Goal: Transaction & Acquisition: Download file/media

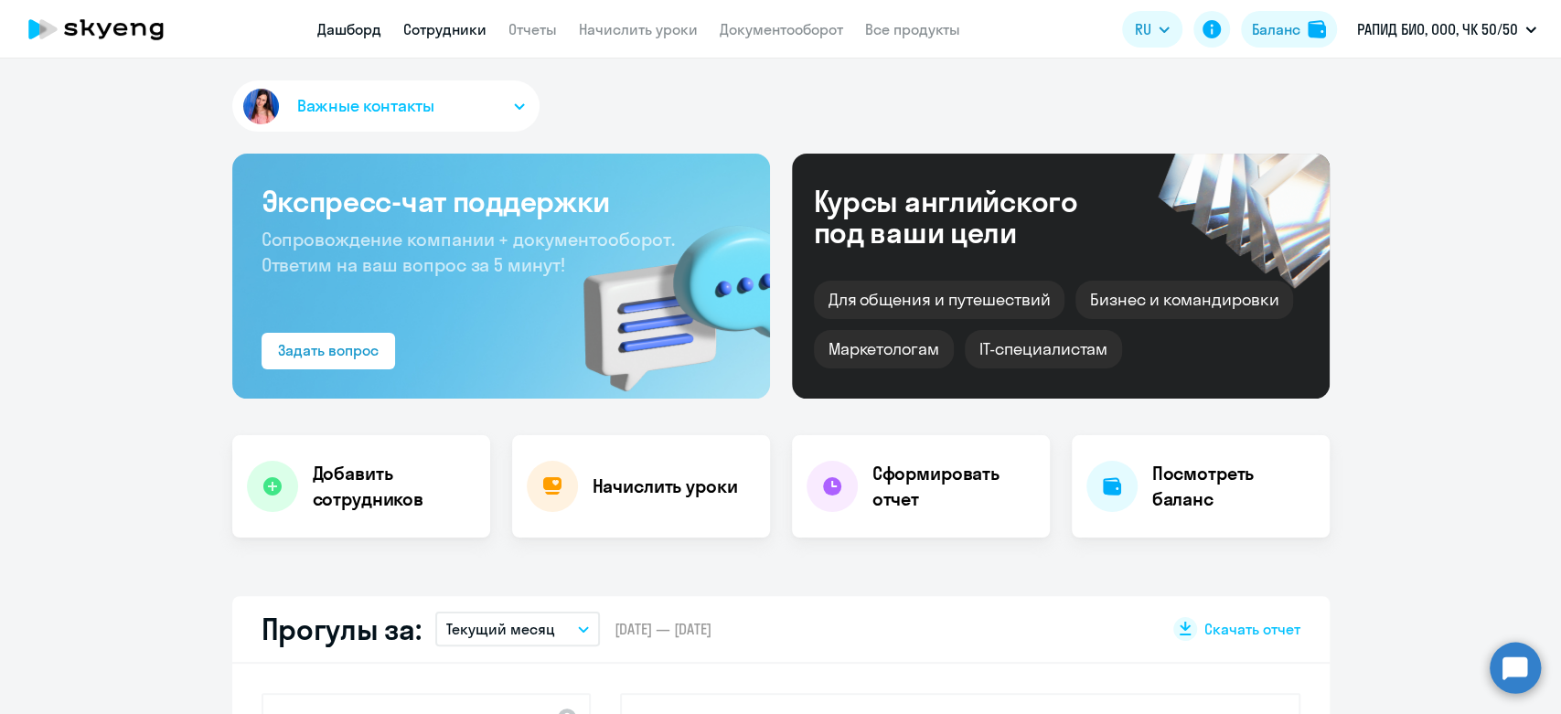
click at [424, 36] on link "Сотрудники" at bounding box center [444, 29] width 83 height 18
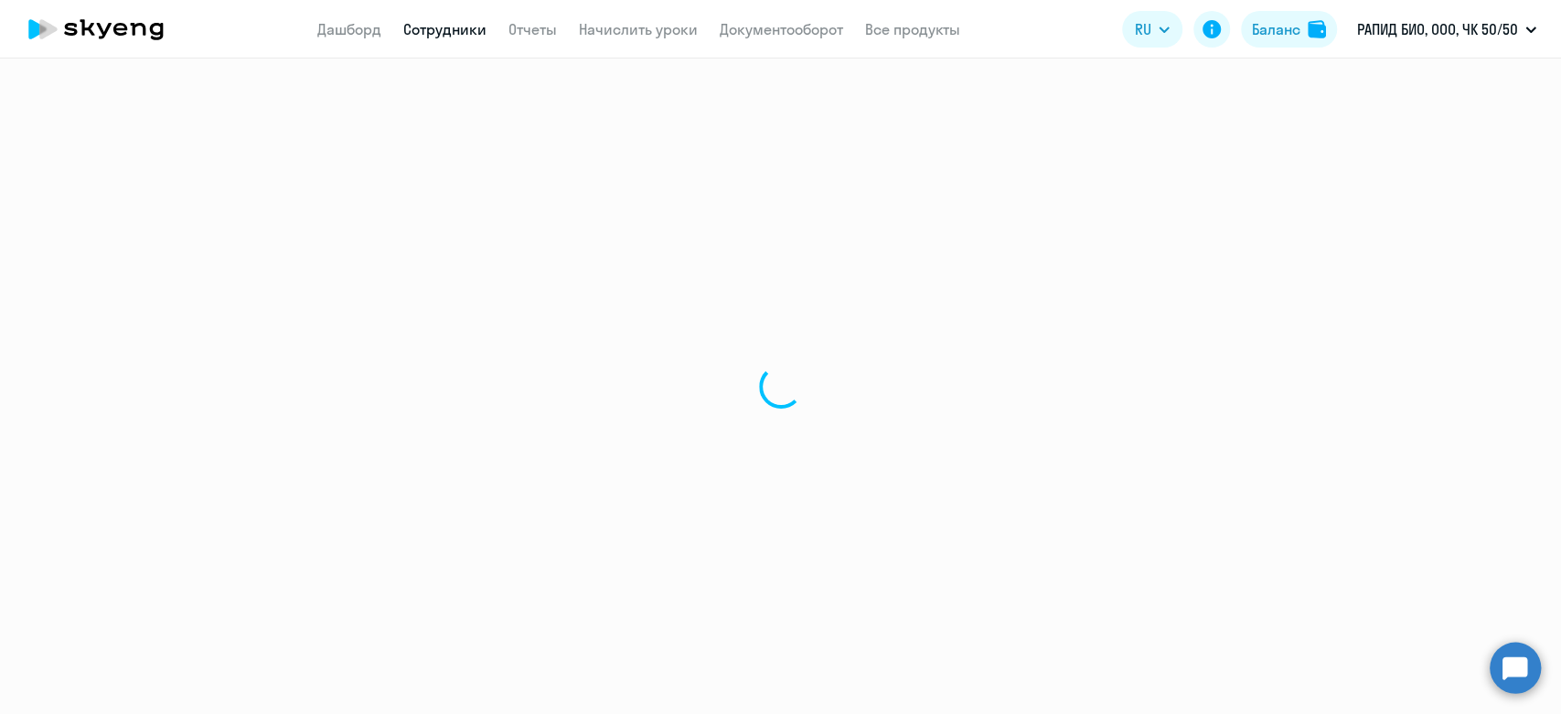
select select "30"
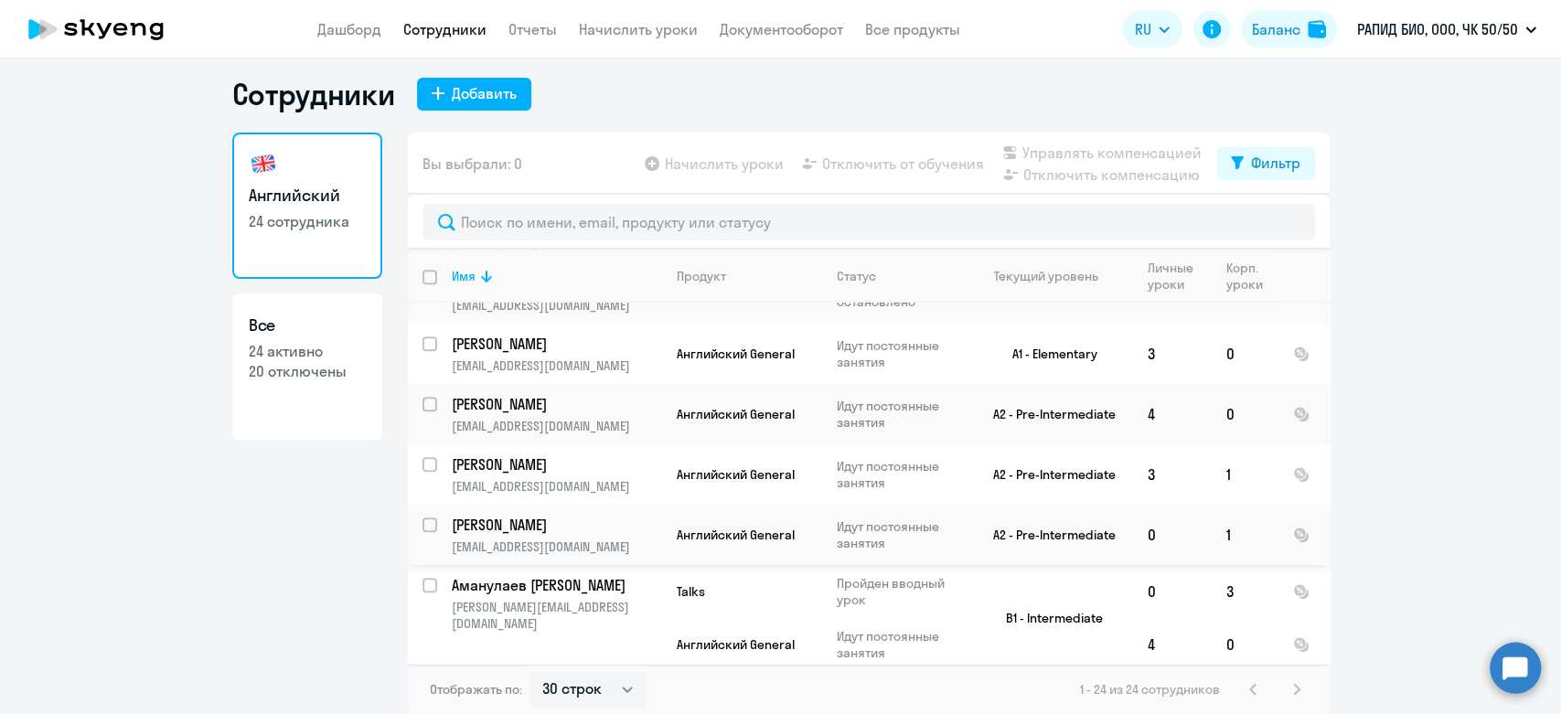
scroll to position [1262, 0]
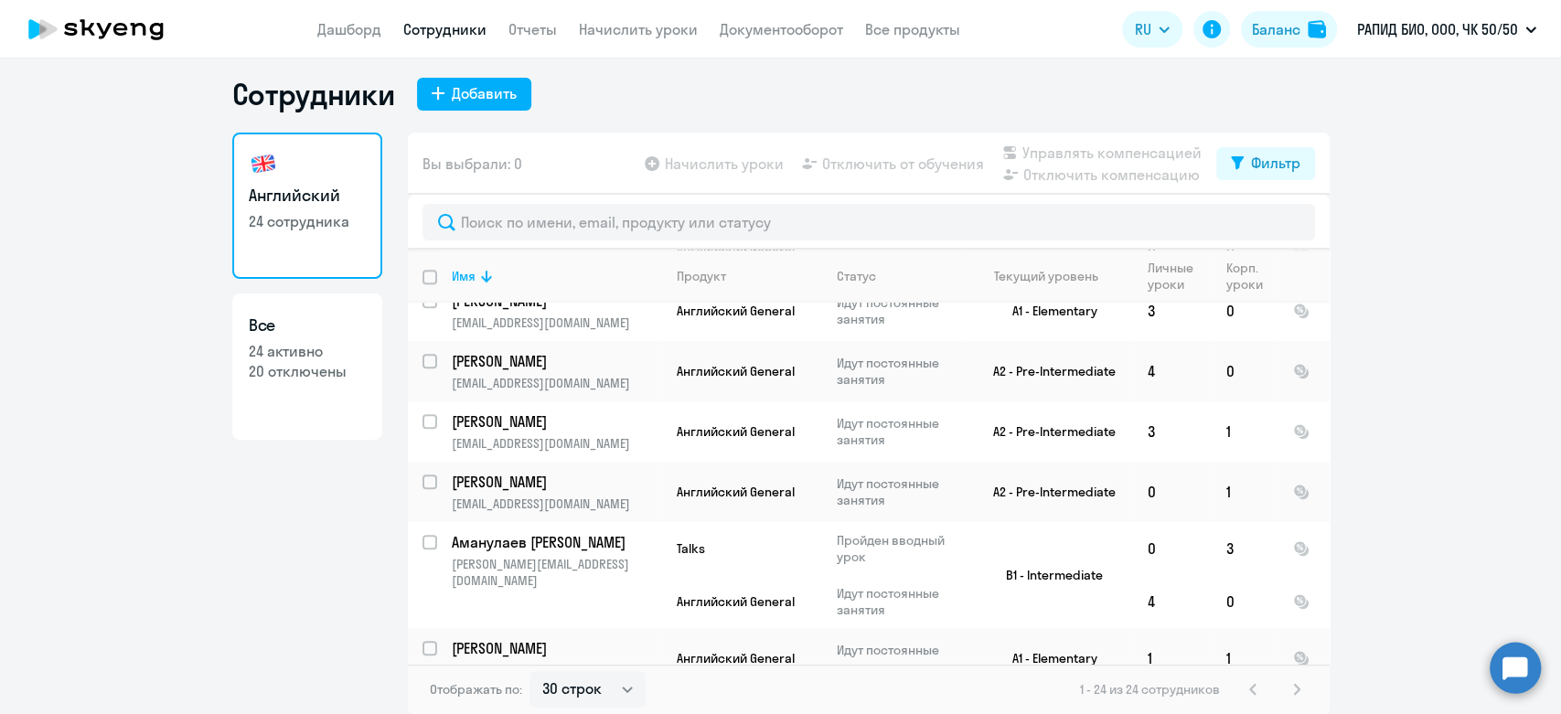
click at [324, 404] on link "Все 24 активно 20 отключены" at bounding box center [307, 367] width 150 height 146
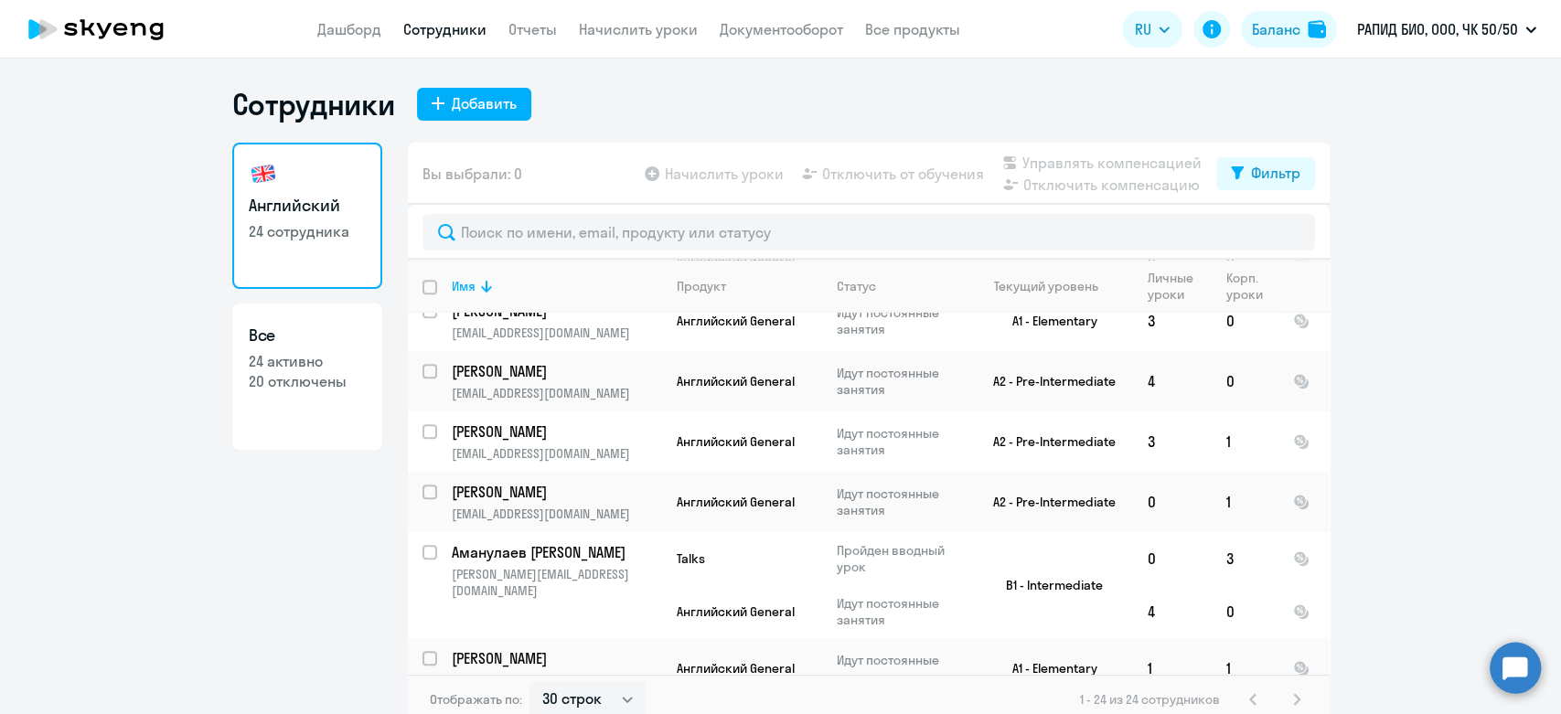
select select "30"
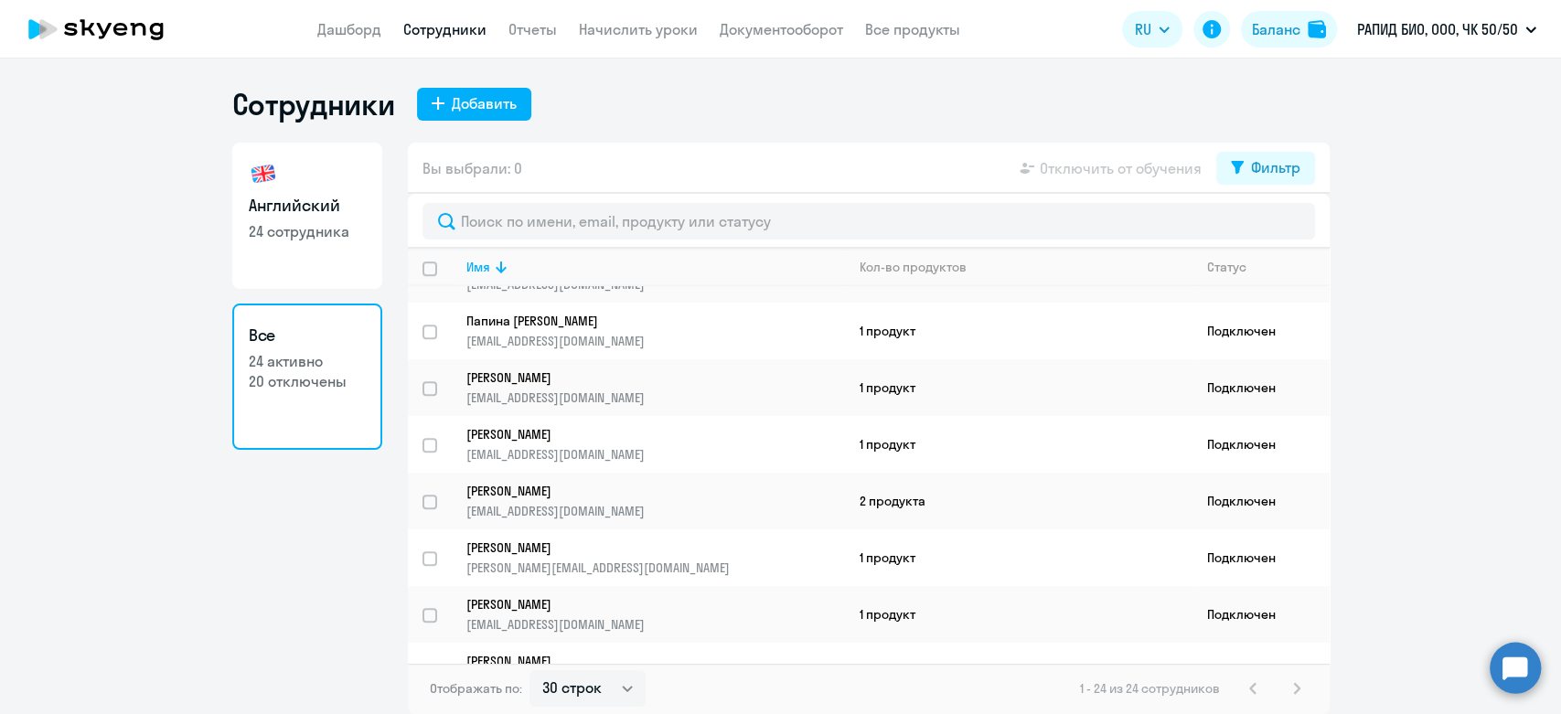
scroll to position [466, 0]
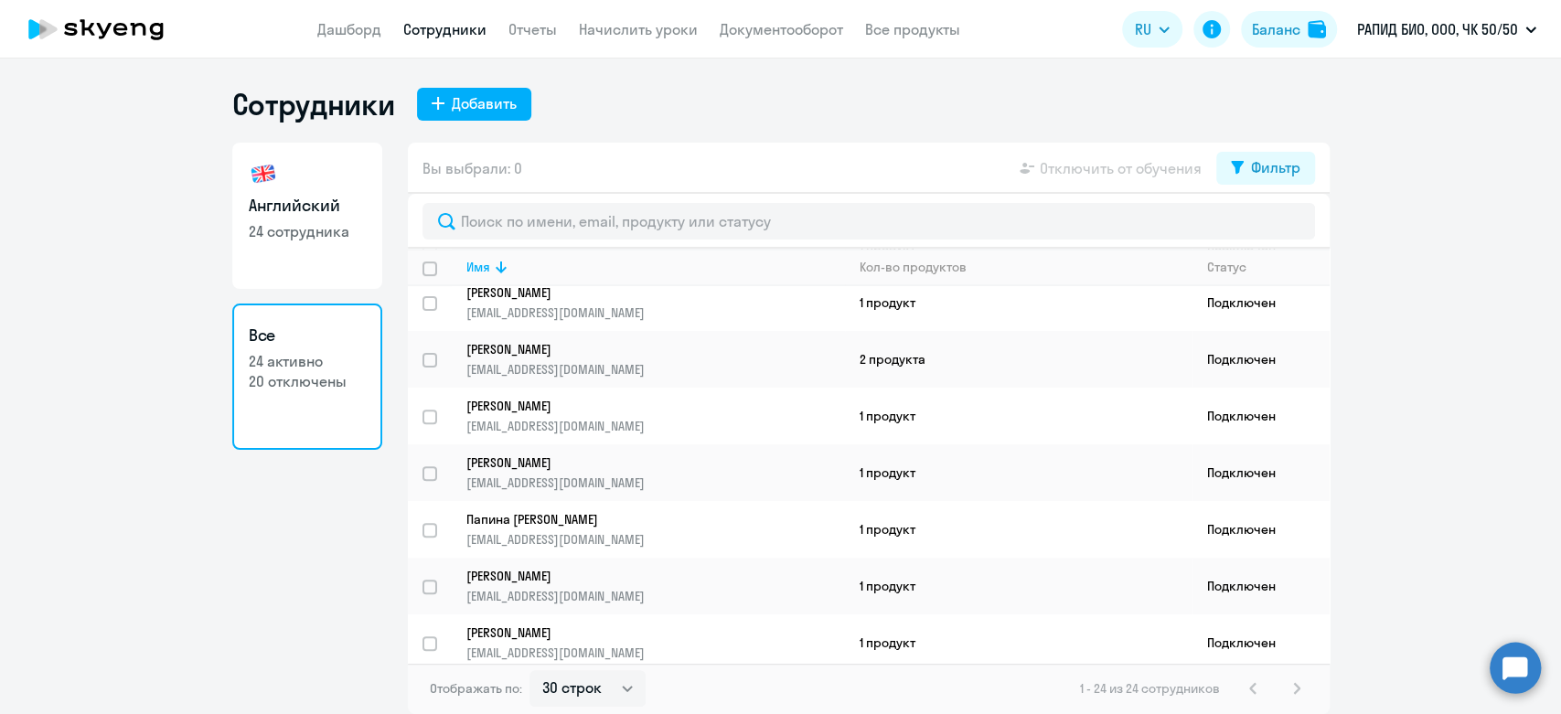
click at [266, 198] on h3 "Английский" at bounding box center [307, 206] width 117 height 24
select select "30"
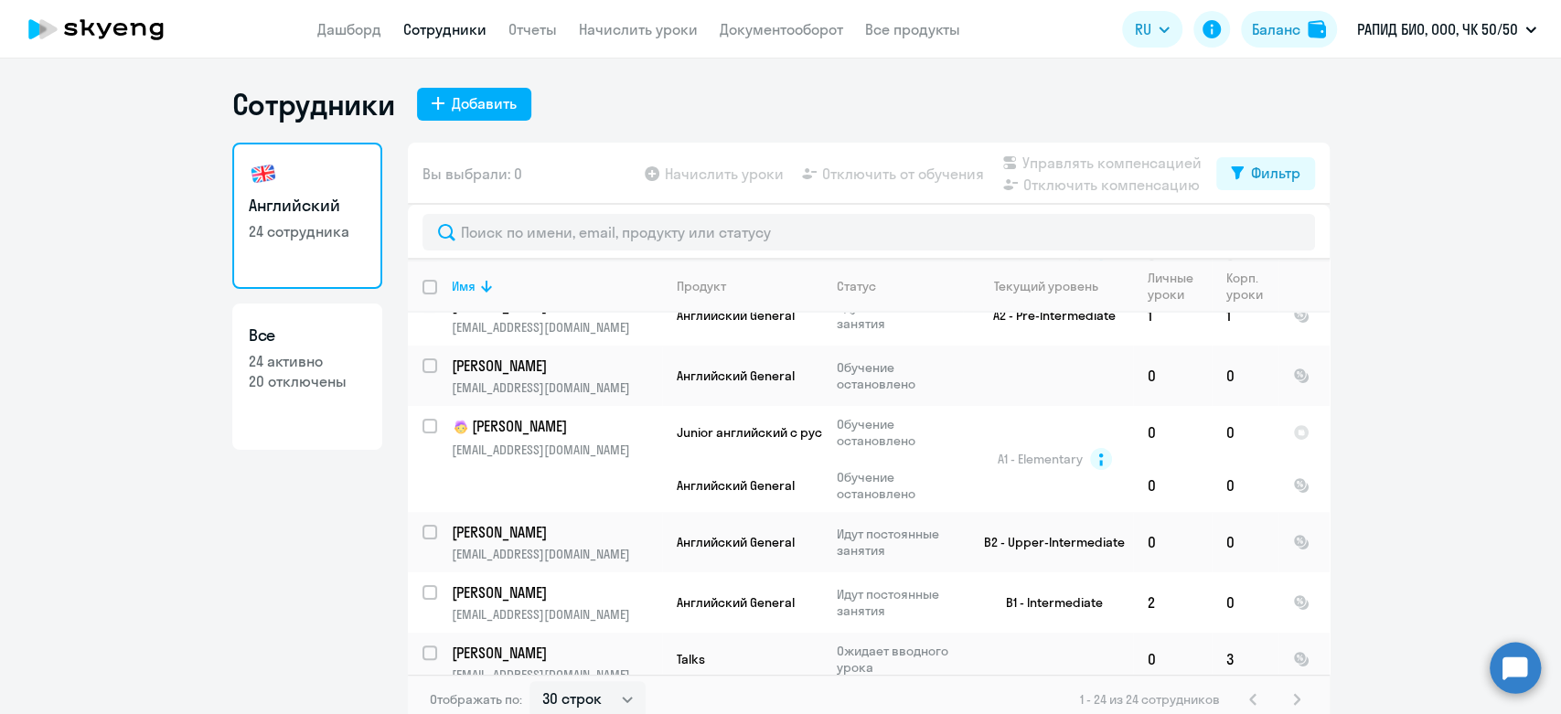
scroll to position [305, 0]
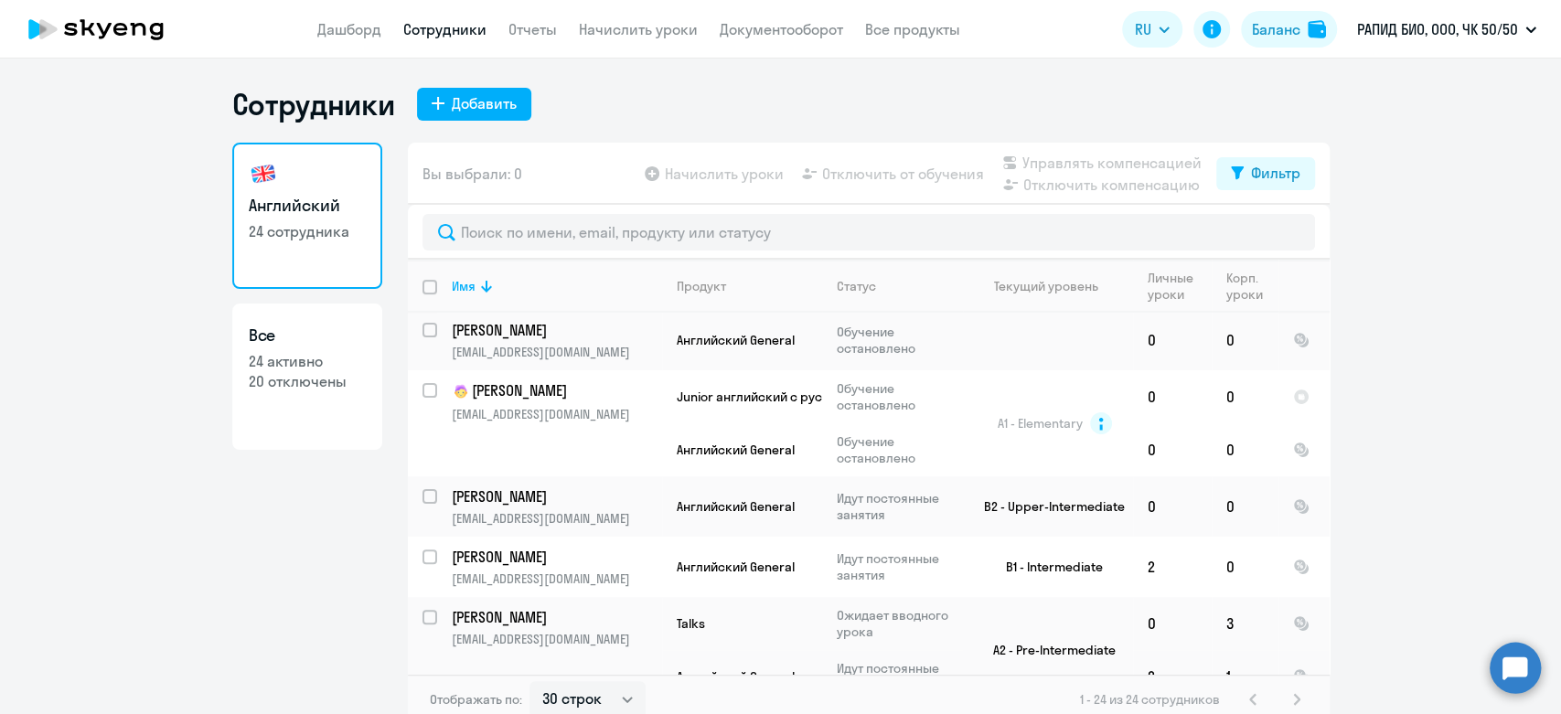
click at [368, 40] on app-header "Дашборд Сотрудники Отчеты Начислить уроки Документооборот Все продукты Дашборд …" at bounding box center [780, 29] width 1561 height 59
click at [362, 27] on link "Дашборд" at bounding box center [349, 29] width 64 height 18
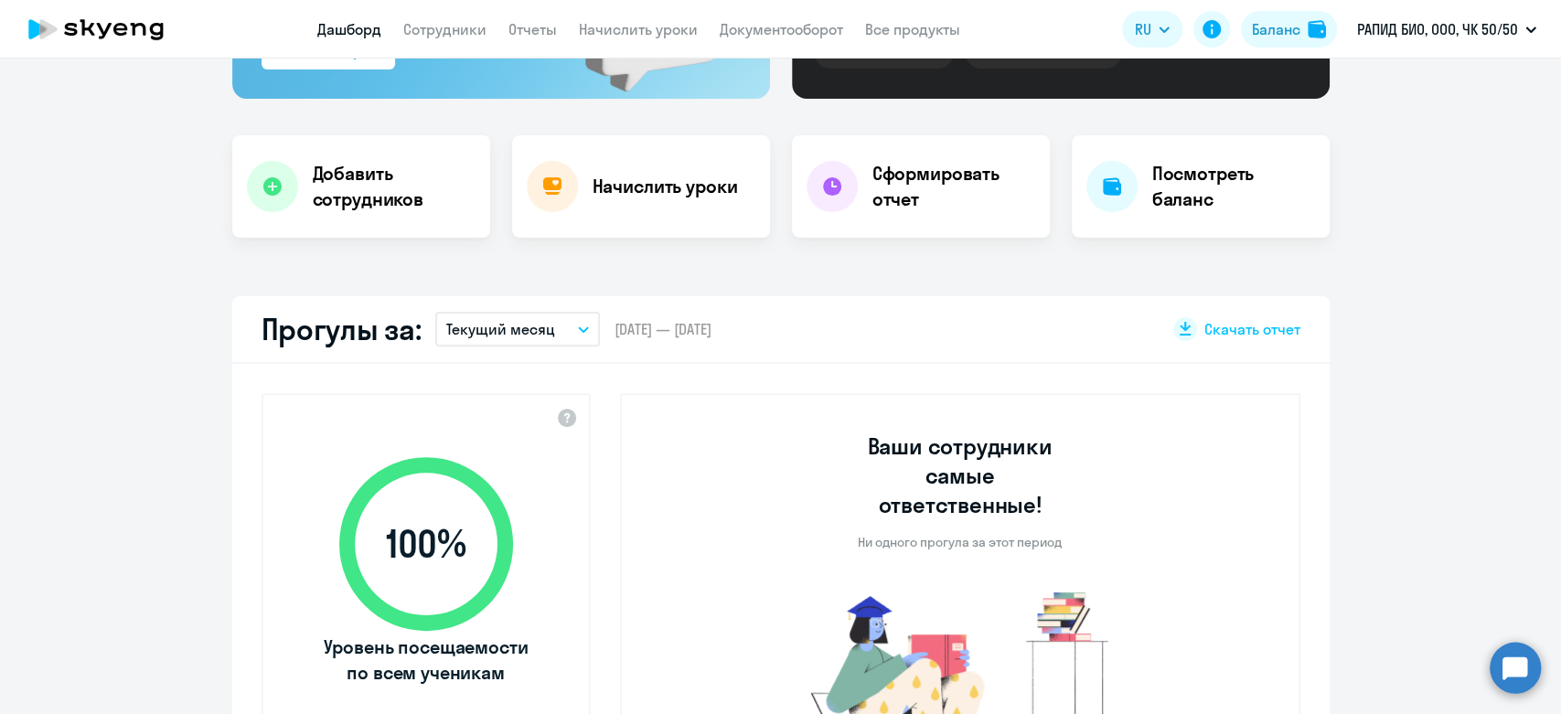
scroll to position [305, 0]
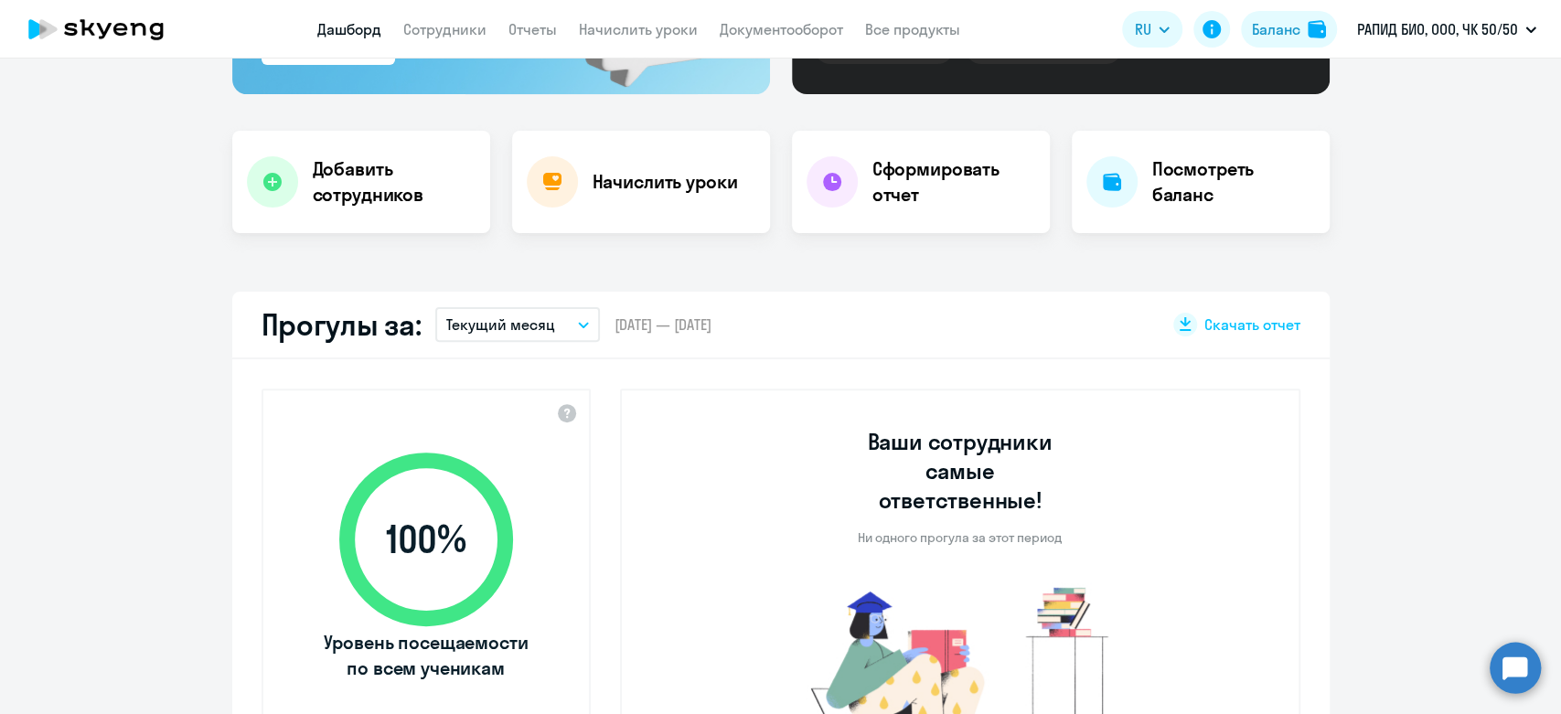
click at [468, 329] on p "Текущий месяц" at bounding box center [500, 325] width 109 height 22
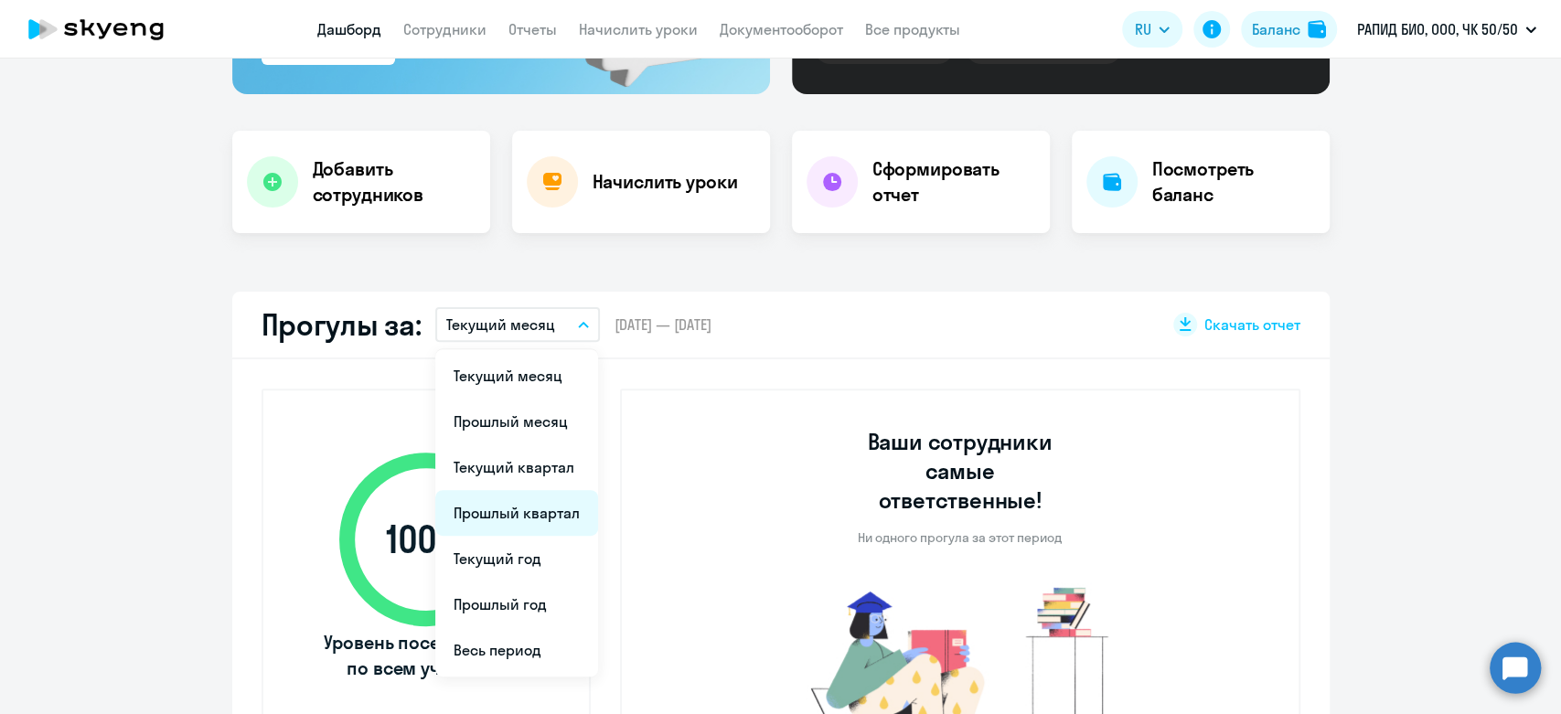
click at [488, 517] on li "Прошлый квартал" at bounding box center [516, 513] width 163 height 46
select select "30"
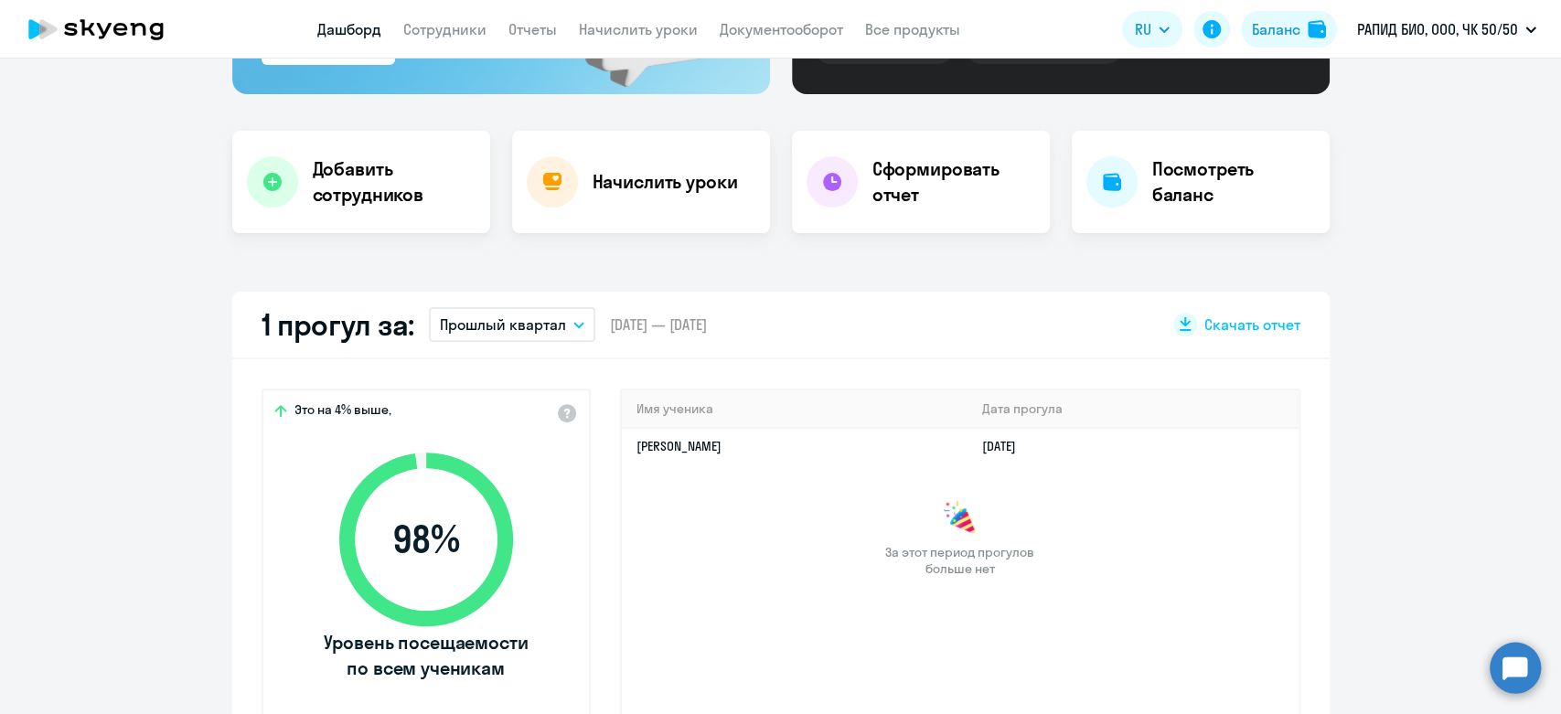
scroll to position [0, 0]
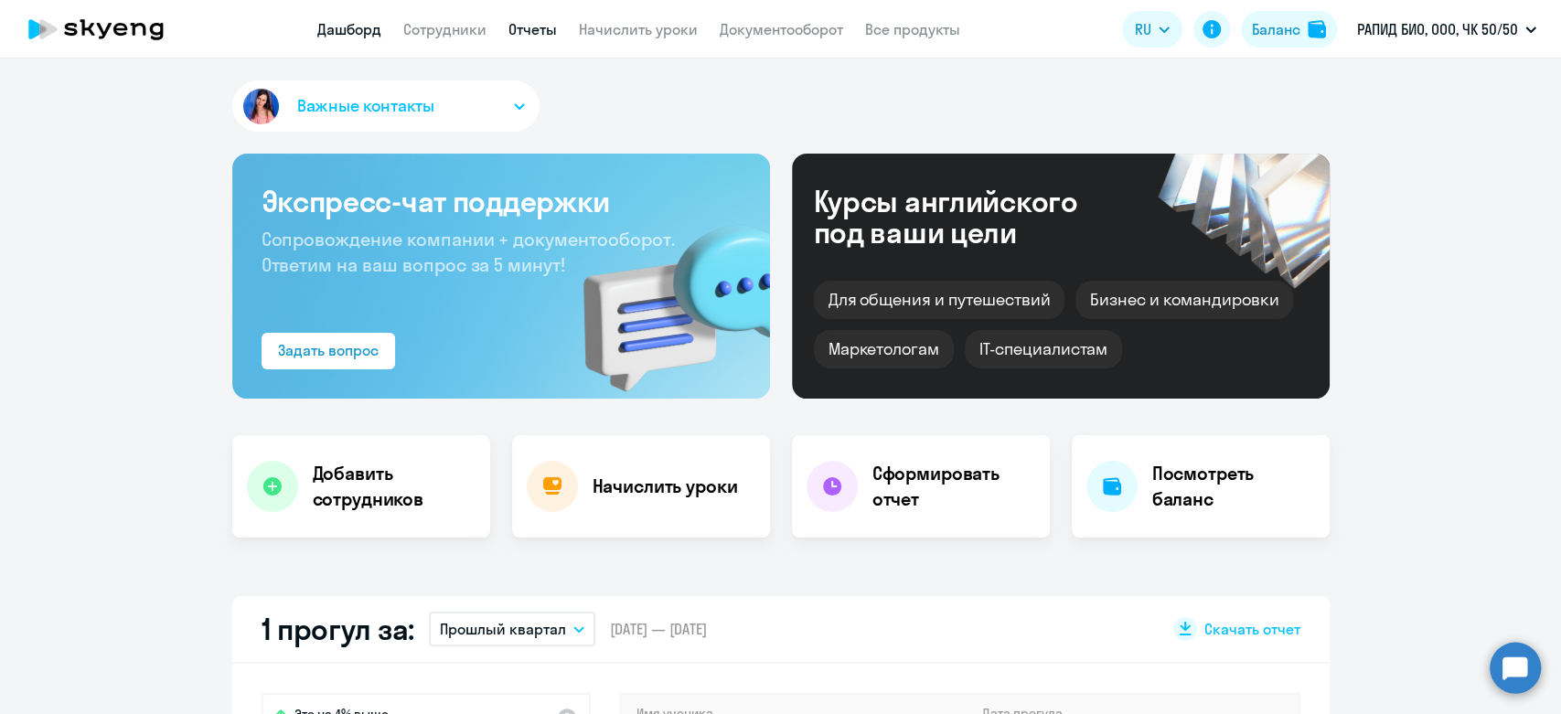
click at [520, 36] on link "Отчеты" at bounding box center [533, 29] width 48 height 18
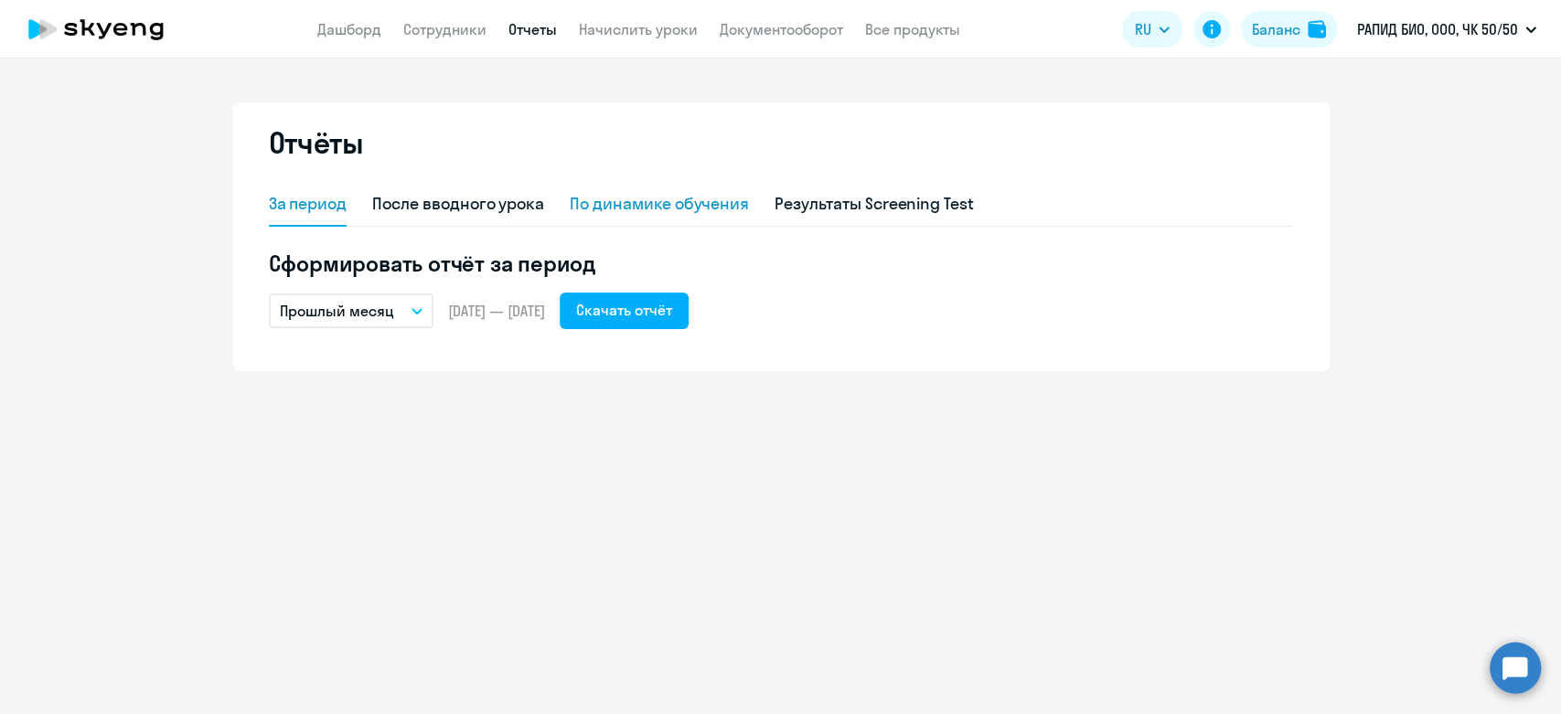
click at [702, 207] on div "По динамике обучения" at bounding box center [659, 204] width 179 height 24
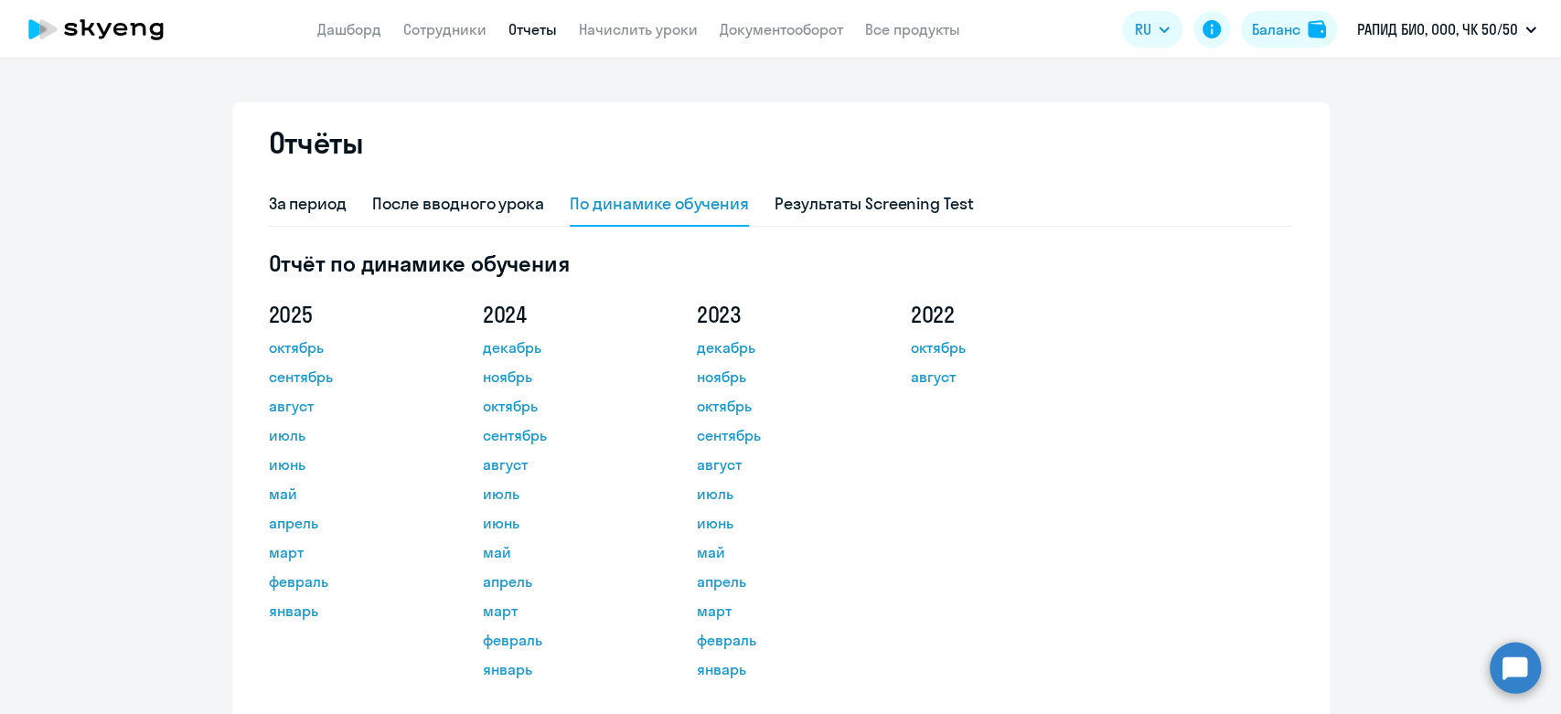
click at [351, 55] on app-header "Дашборд Сотрудники Отчеты Начислить уроки Документооборот Все продукты Дашборд …" at bounding box center [780, 29] width 1561 height 59
click at [351, 38] on link "Дашборд" at bounding box center [349, 29] width 64 height 18
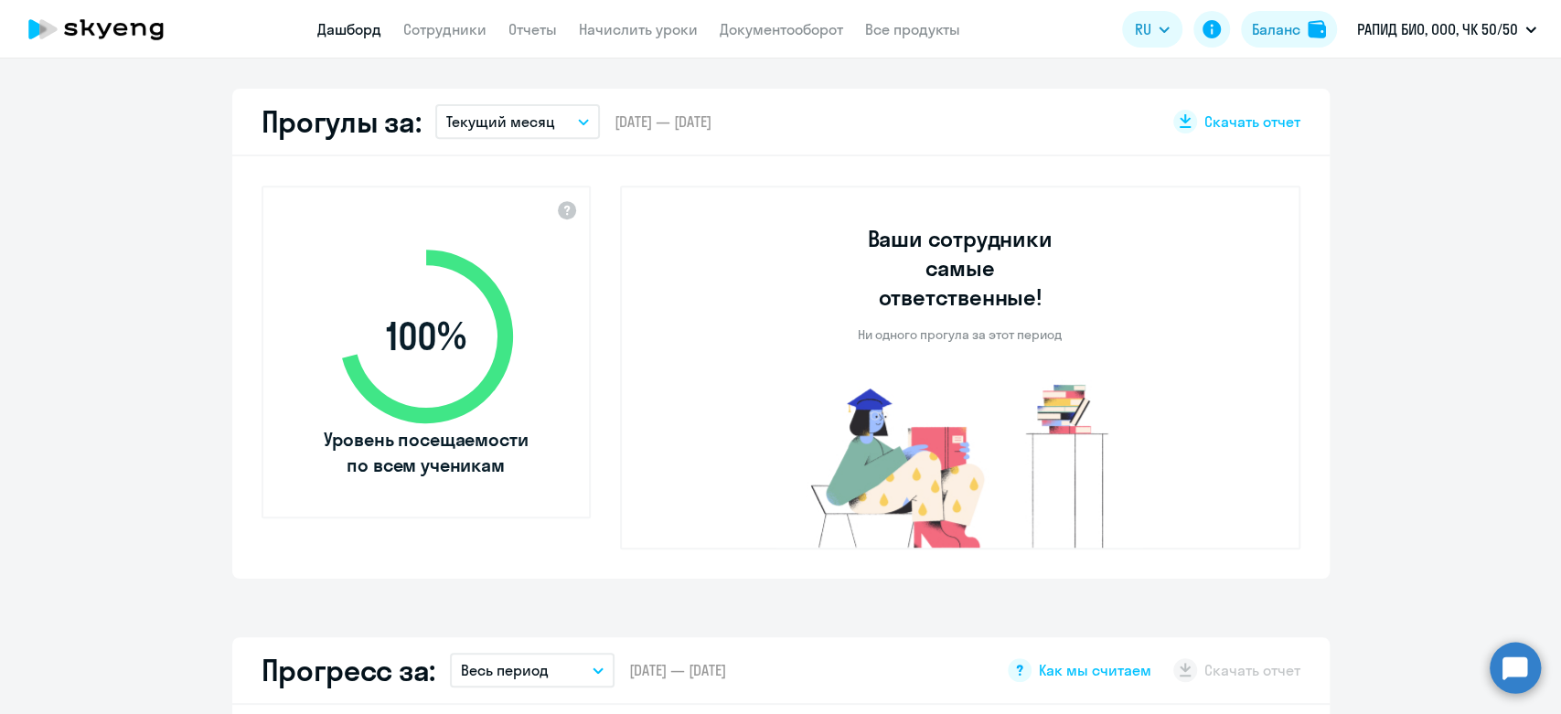
scroll to position [1016, 0]
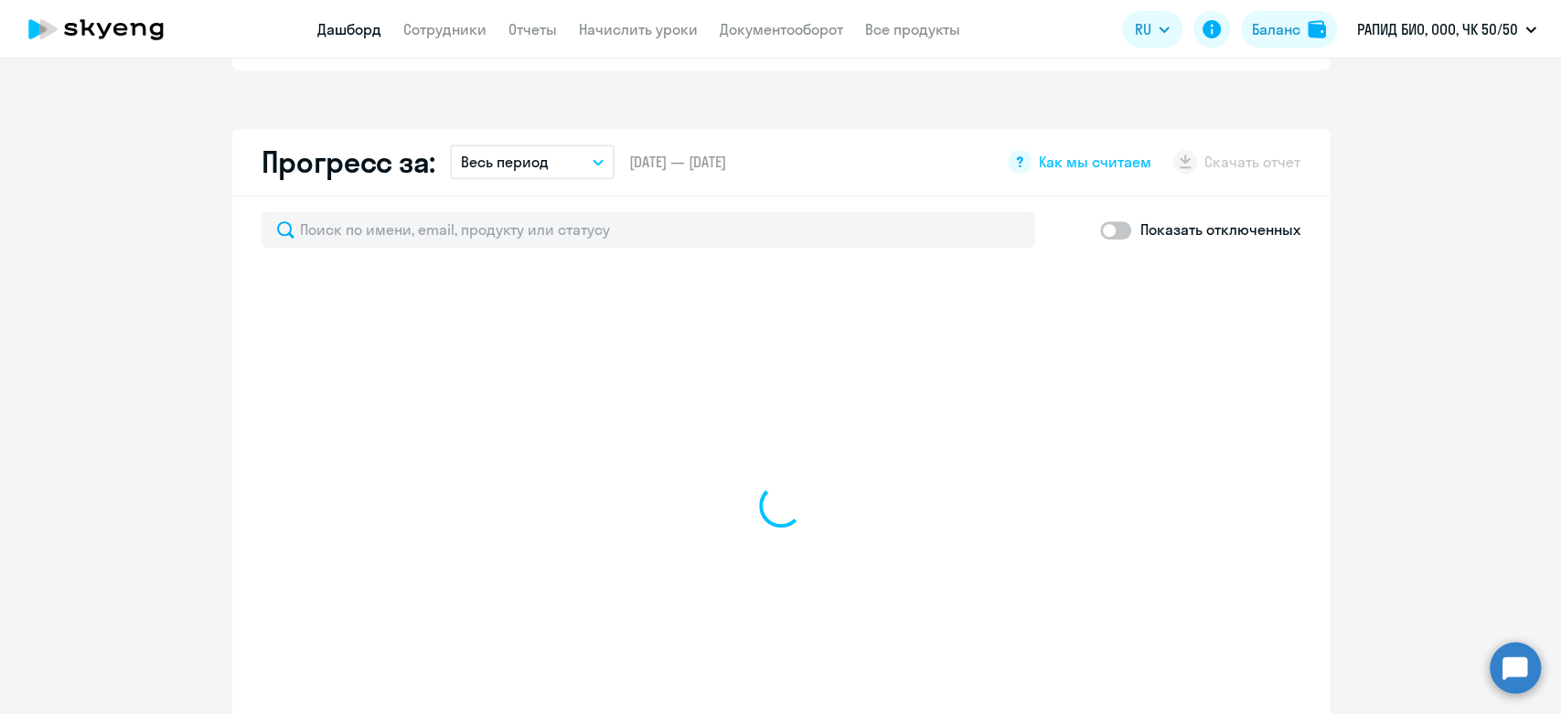
click at [570, 145] on button "Весь период" at bounding box center [532, 162] width 165 height 35
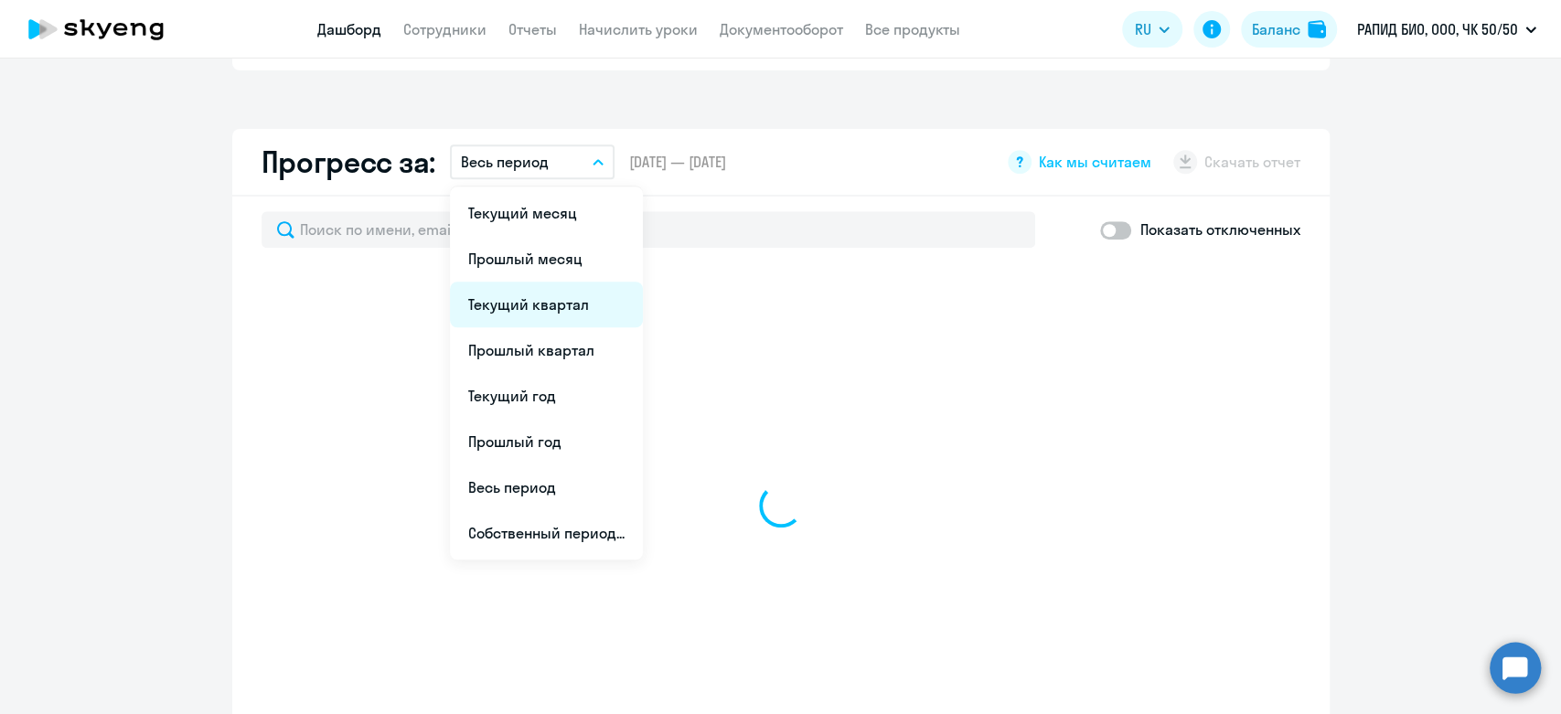
select select "30"
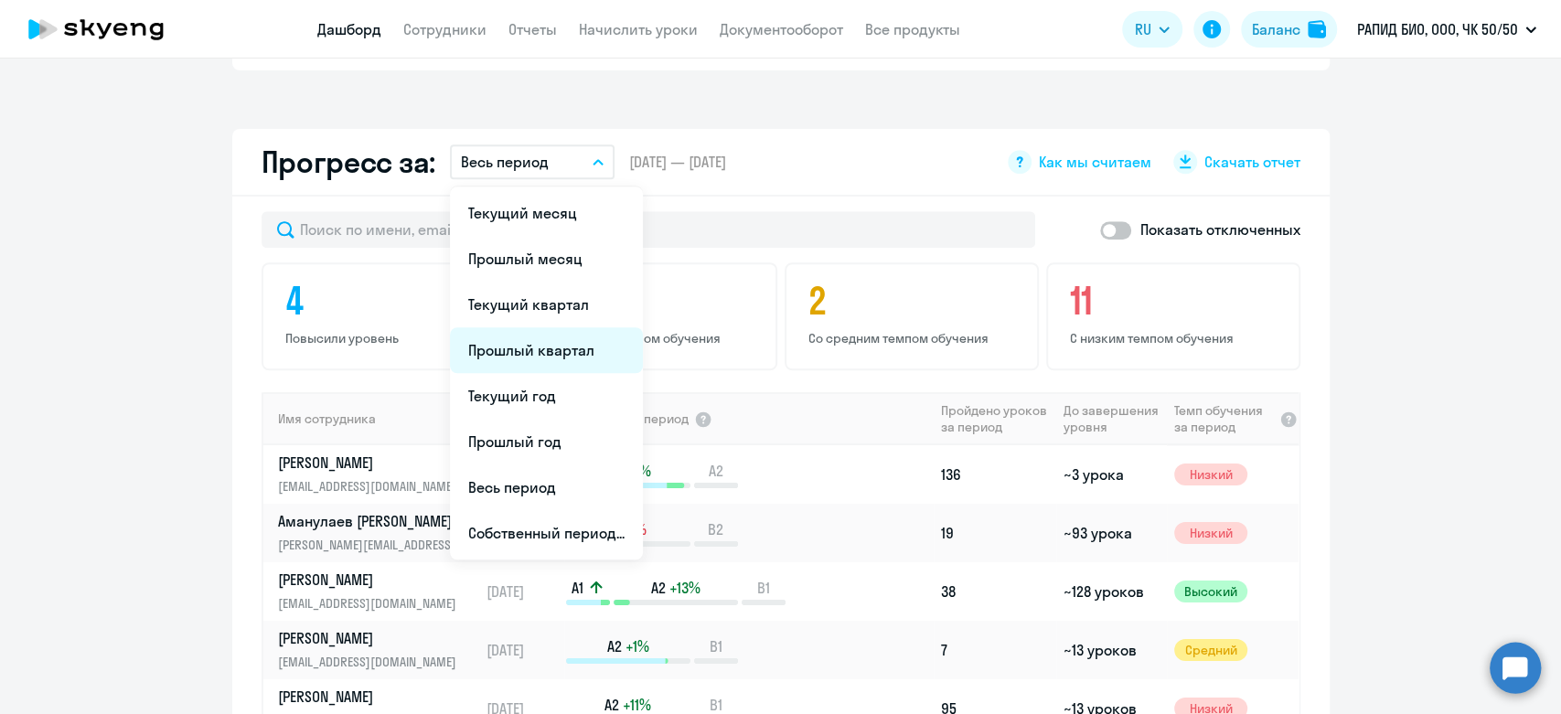
click at [542, 334] on li "Прошлый квартал" at bounding box center [546, 350] width 193 height 46
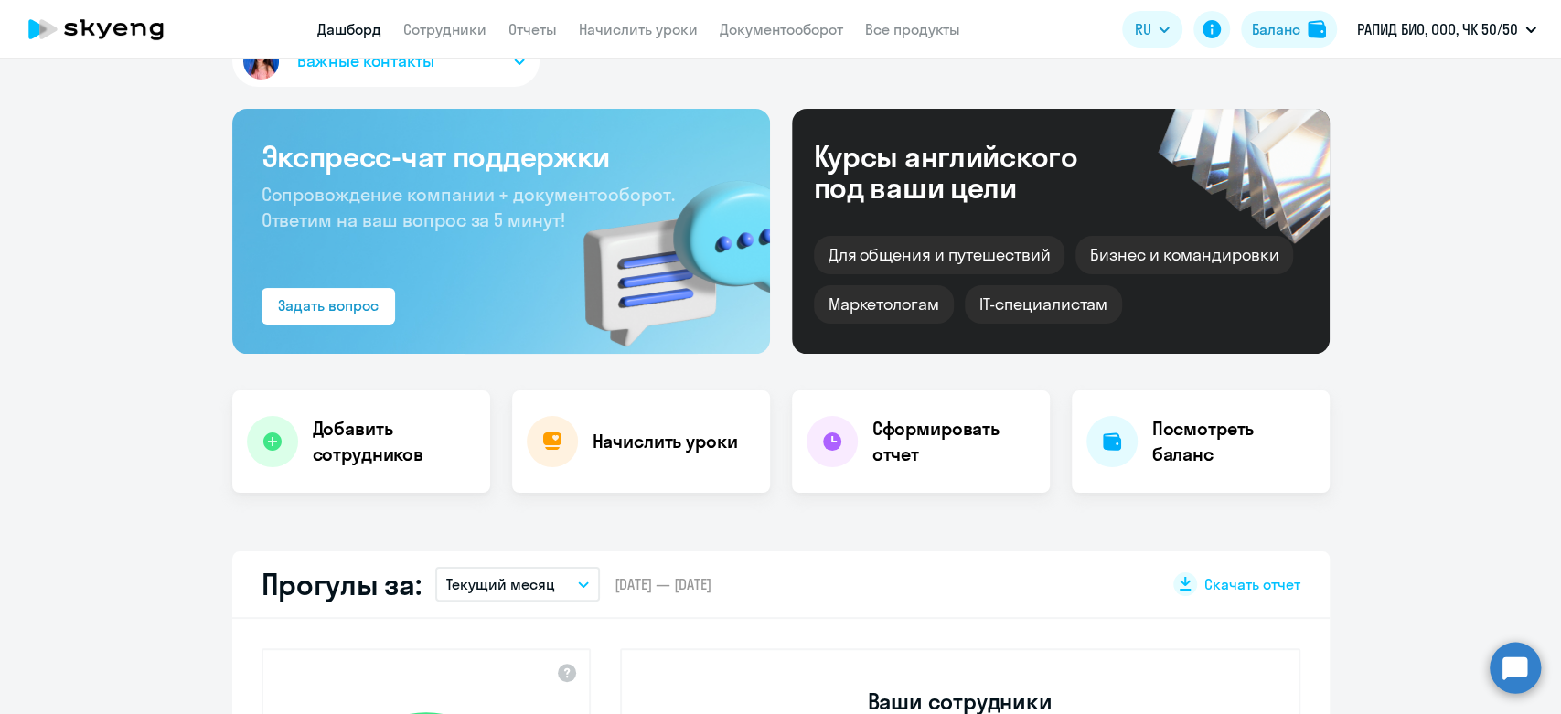
scroll to position [0, 0]
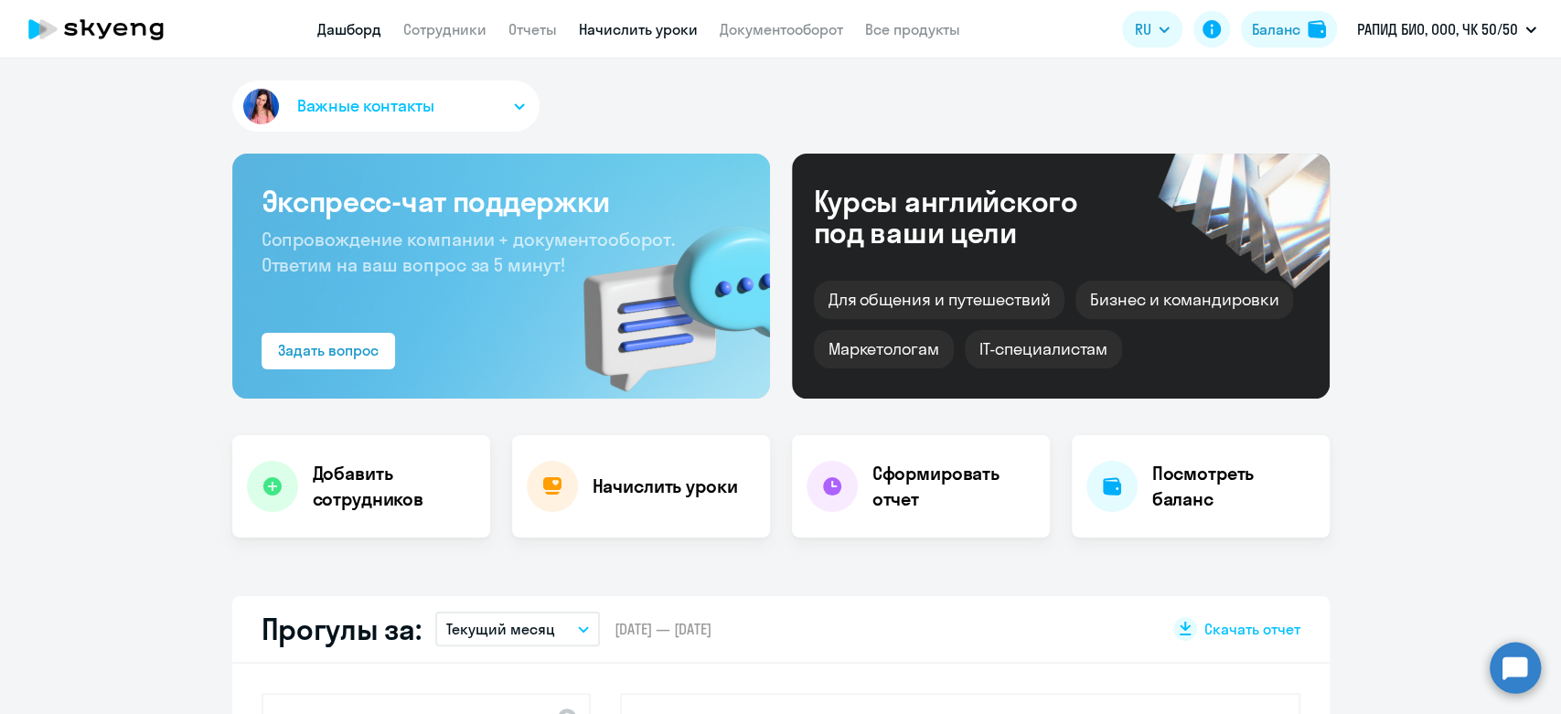
click at [652, 29] on link "Начислить уроки" at bounding box center [638, 29] width 119 height 18
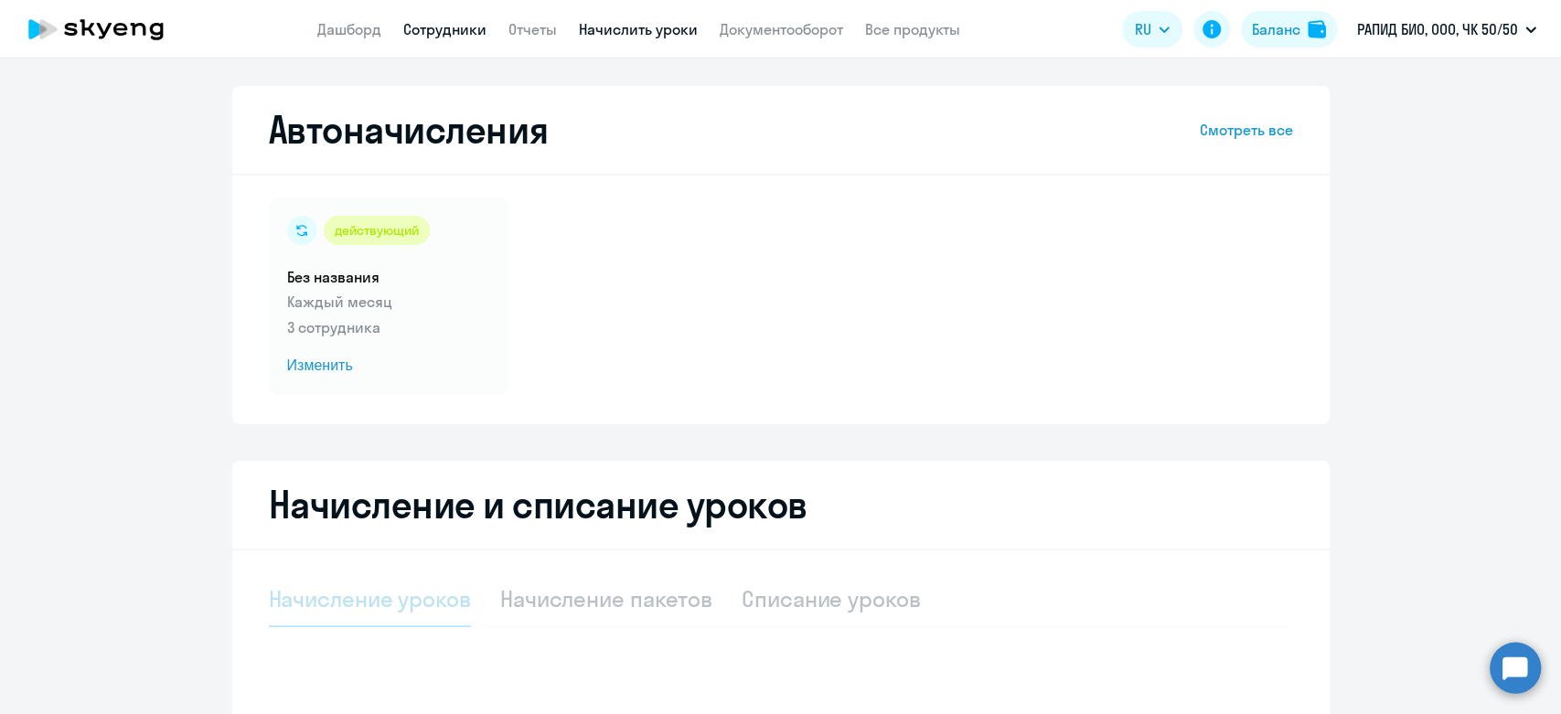
select select "10"
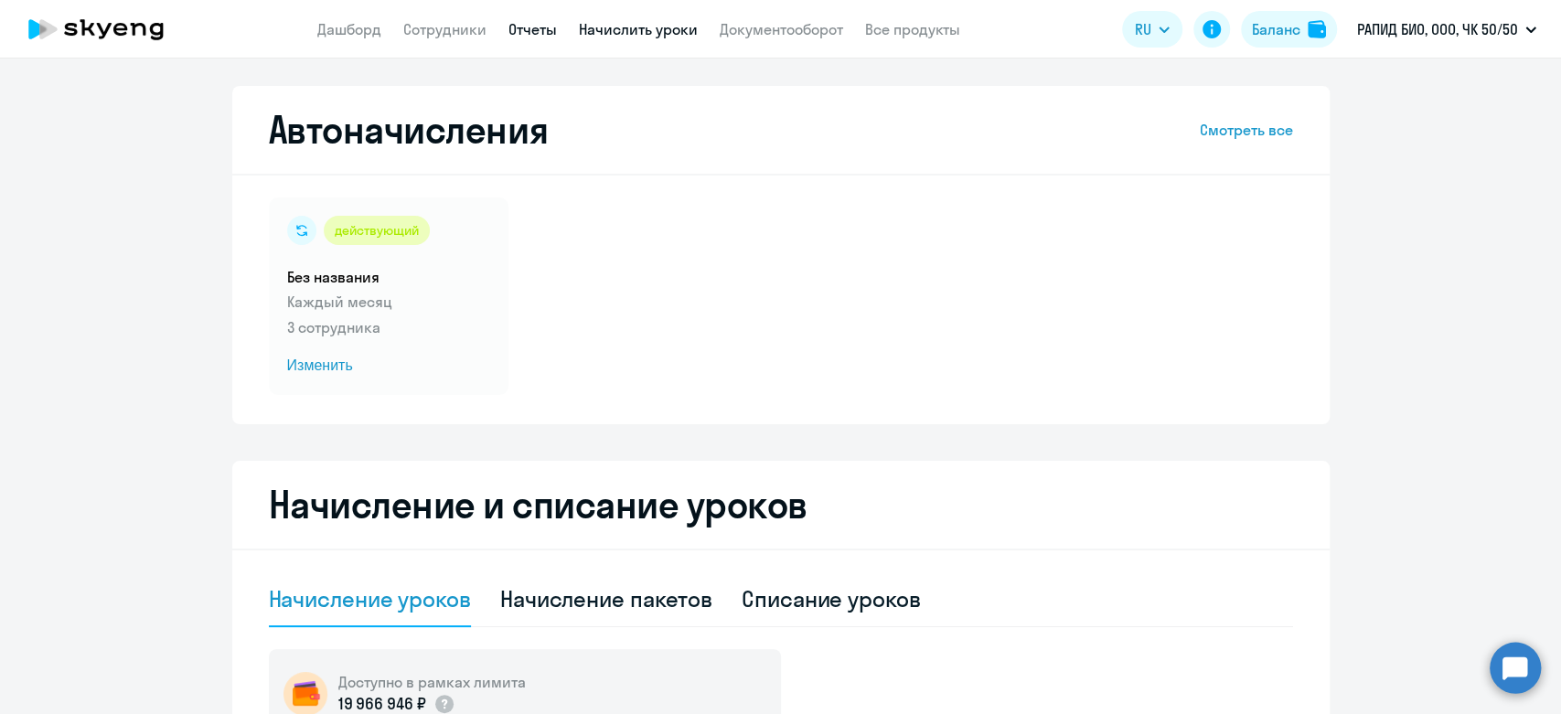
click at [520, 34] on link "Отчеты" at bounding box center [533, 29] width 48 height 18
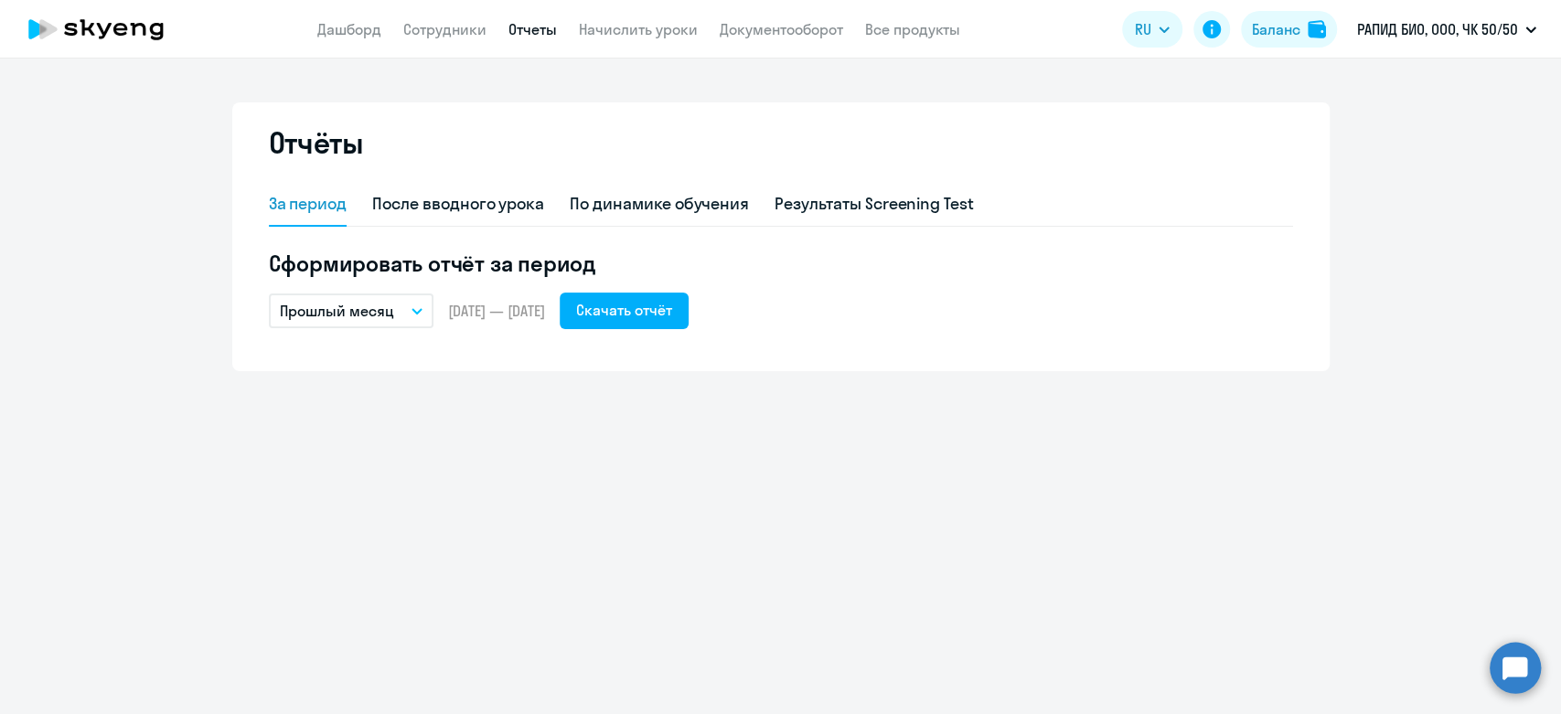
click at [388, 314] on p "Прошлый месяц" at bounding box center [337, 311] width 114 height 22
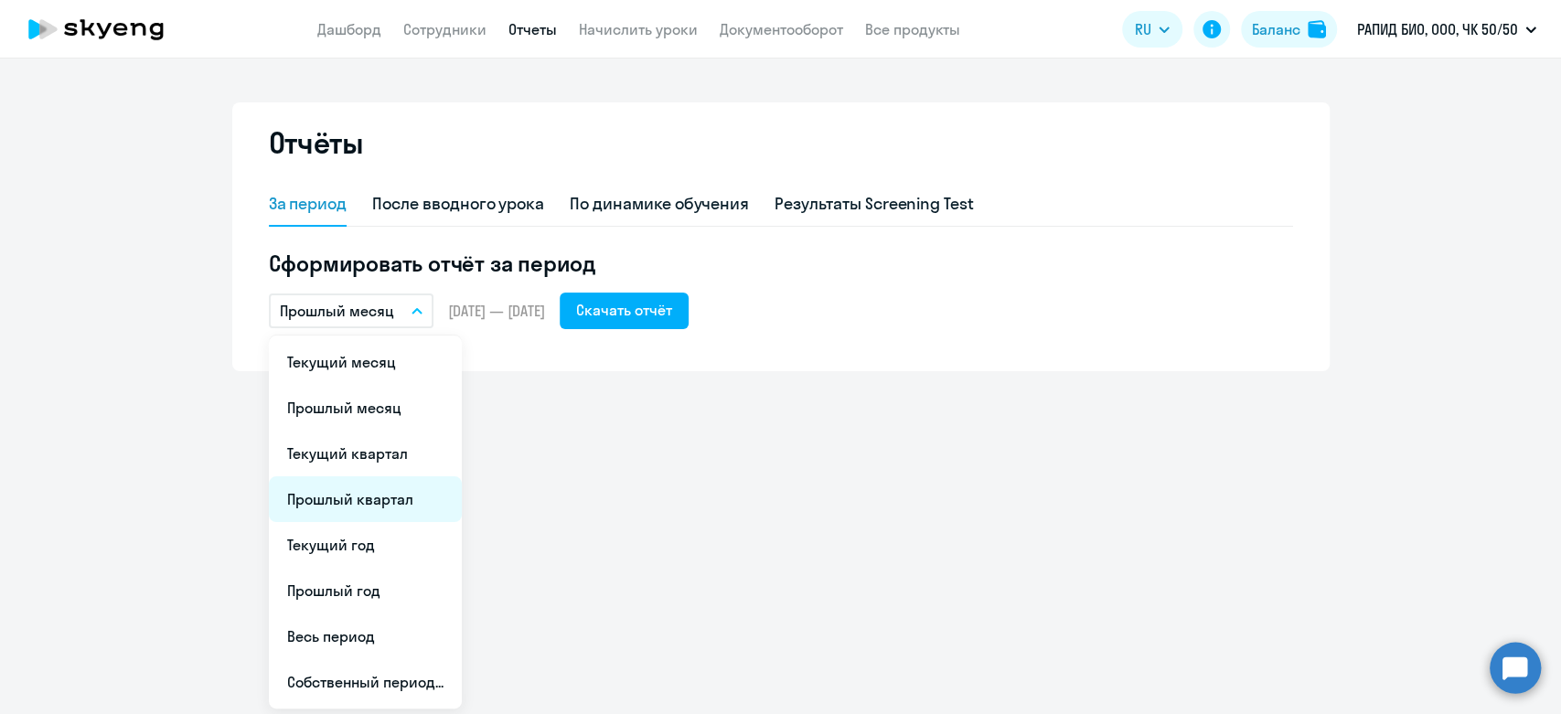
click at [350, 506] on li "Прошлый квартал" at bounding box center [365, 500] width 193 height 46
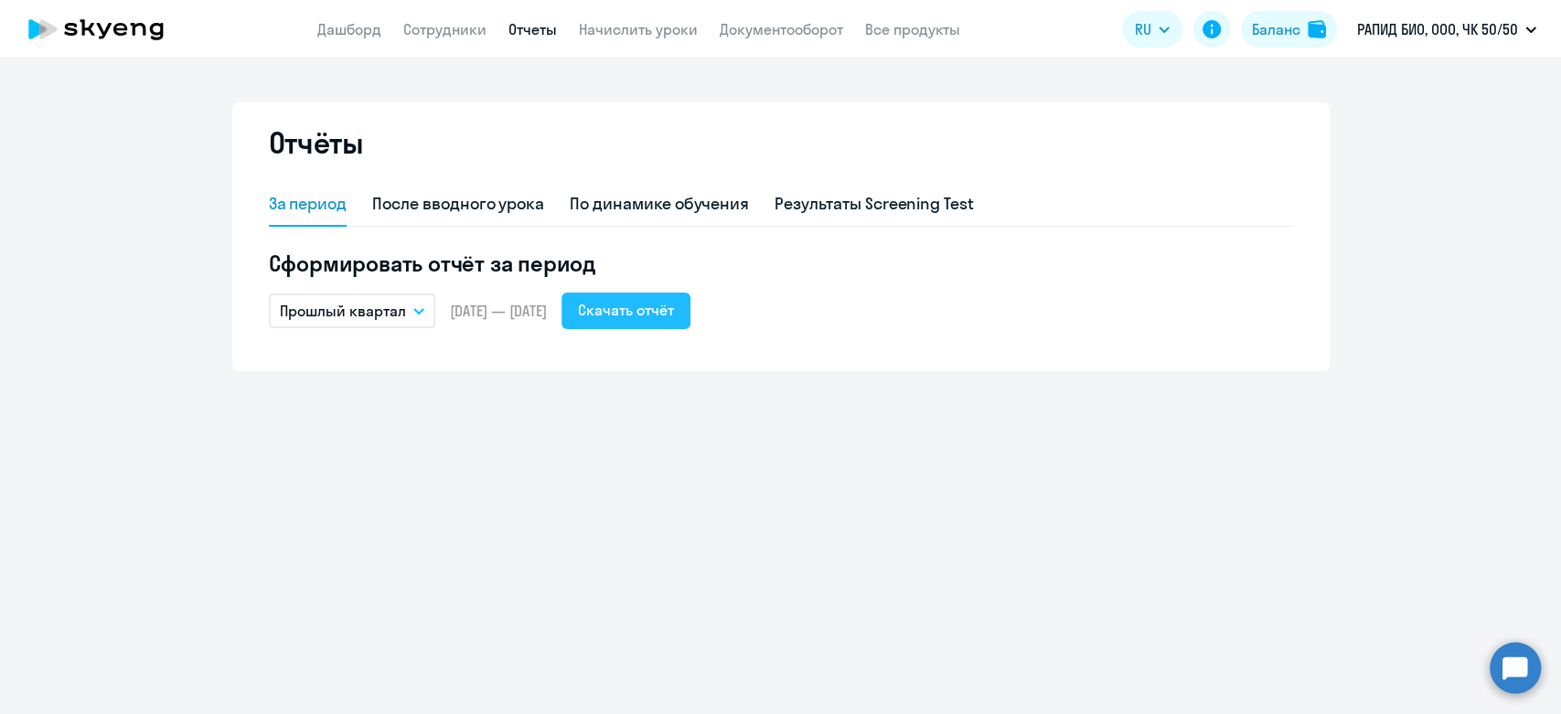
click at [674, 314] on div "Скачать отчёт" at bounding box center [626, 310] width 96 height 22
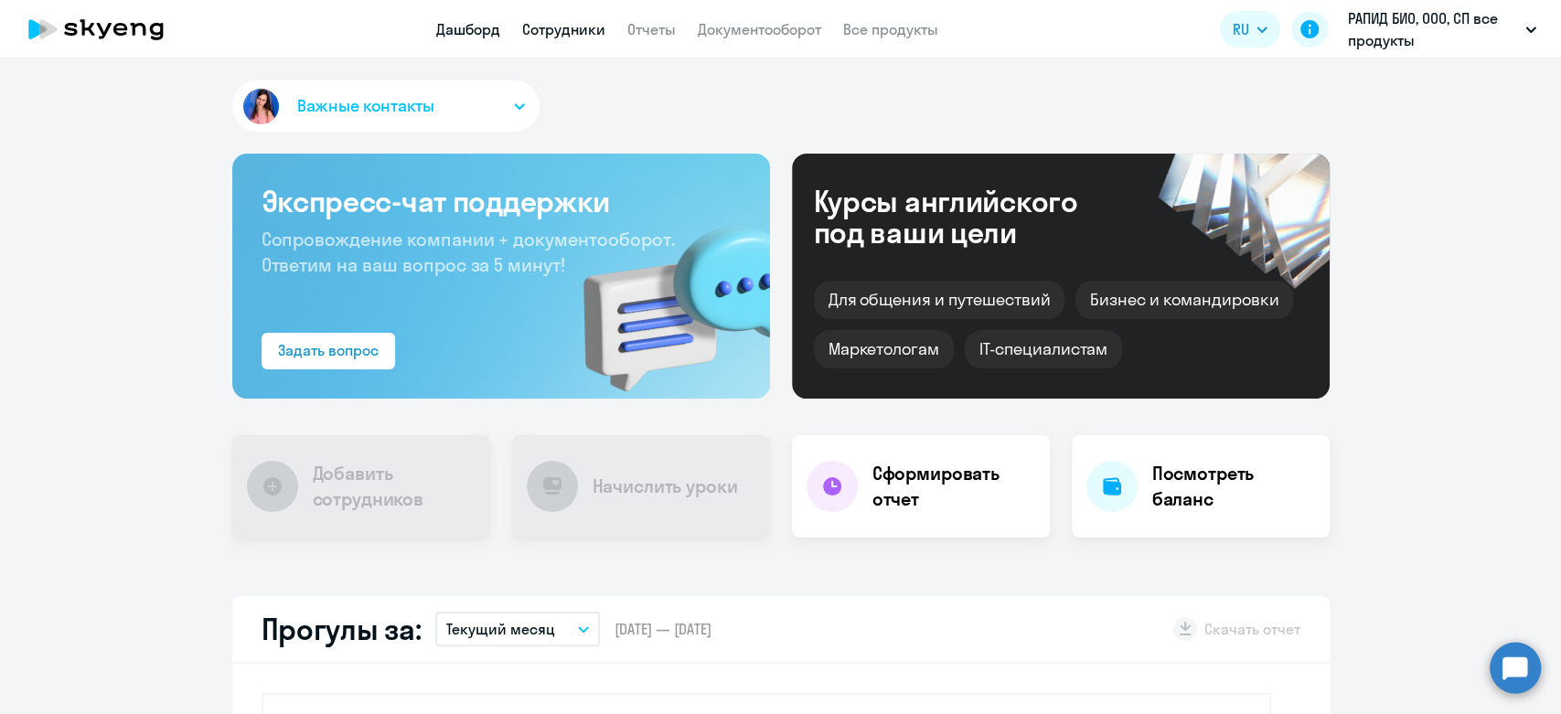
click at [571, 20] on link "Сотрудники" at bounding box center [563, 29] width 83 height 18
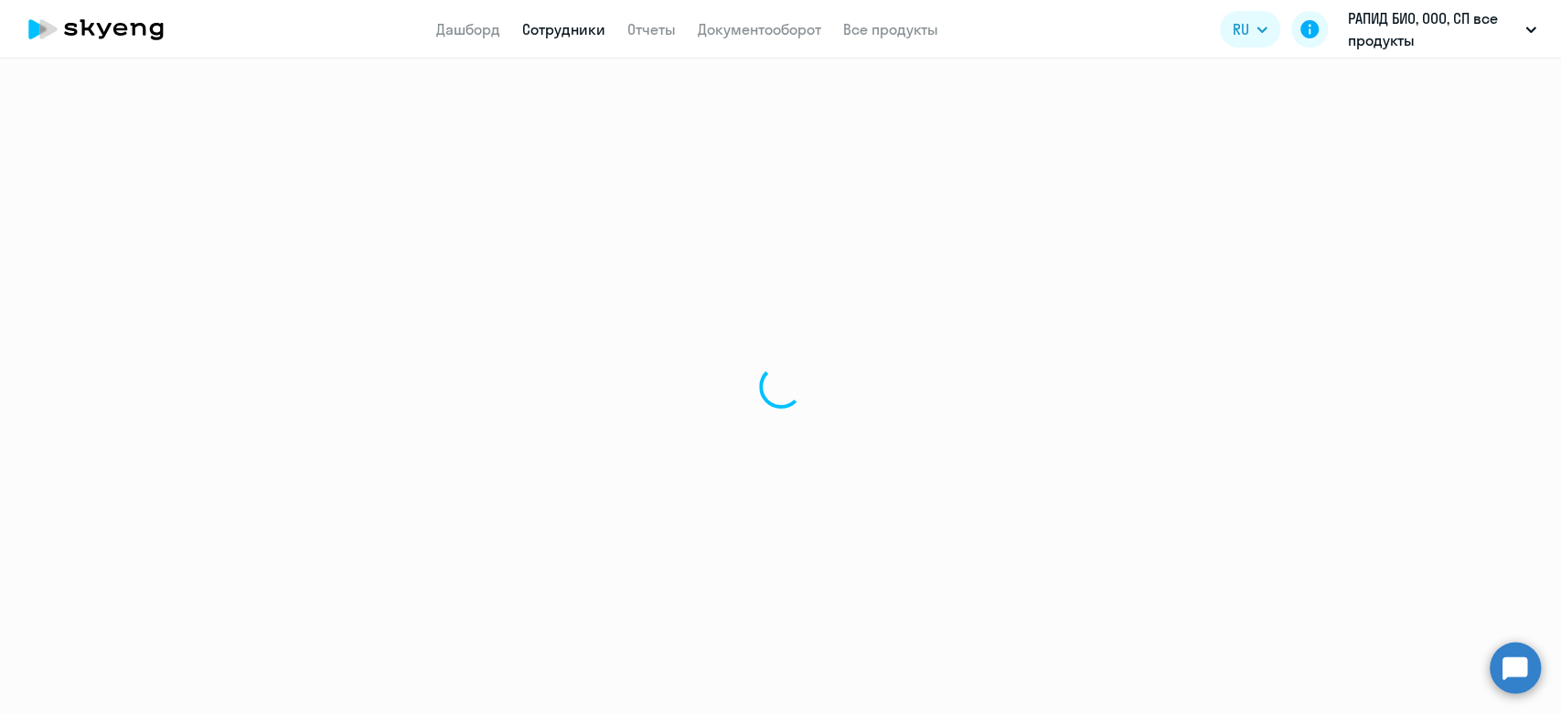
select select "30"
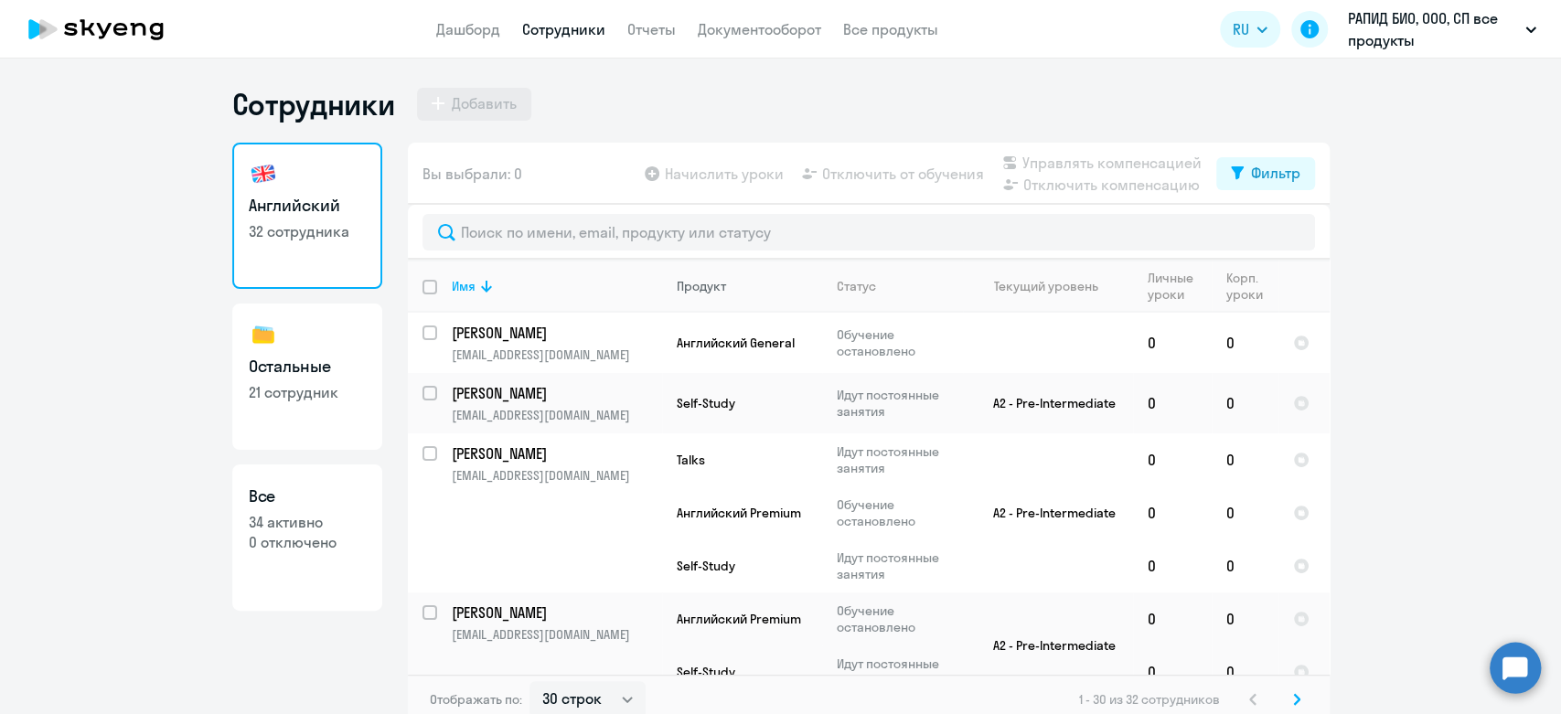
click at [713, 281] on div "Продукт" at bounding box center [701, 286] width 49 height 16
click at [698, 290] on div "Продукт" at bounding box center [701, 286] width 49 height 16
click at [1260, 159] on button "Фильтр" at bounding box center [1266, 173] width 99 height 33
click at [1354, 236] on ng-component "Сотрудники Добавить Английский 32 сотрудника Остальные 21 сотрудник Все 34 акти…" at bounding box center [780, 405] width 1561 height 639
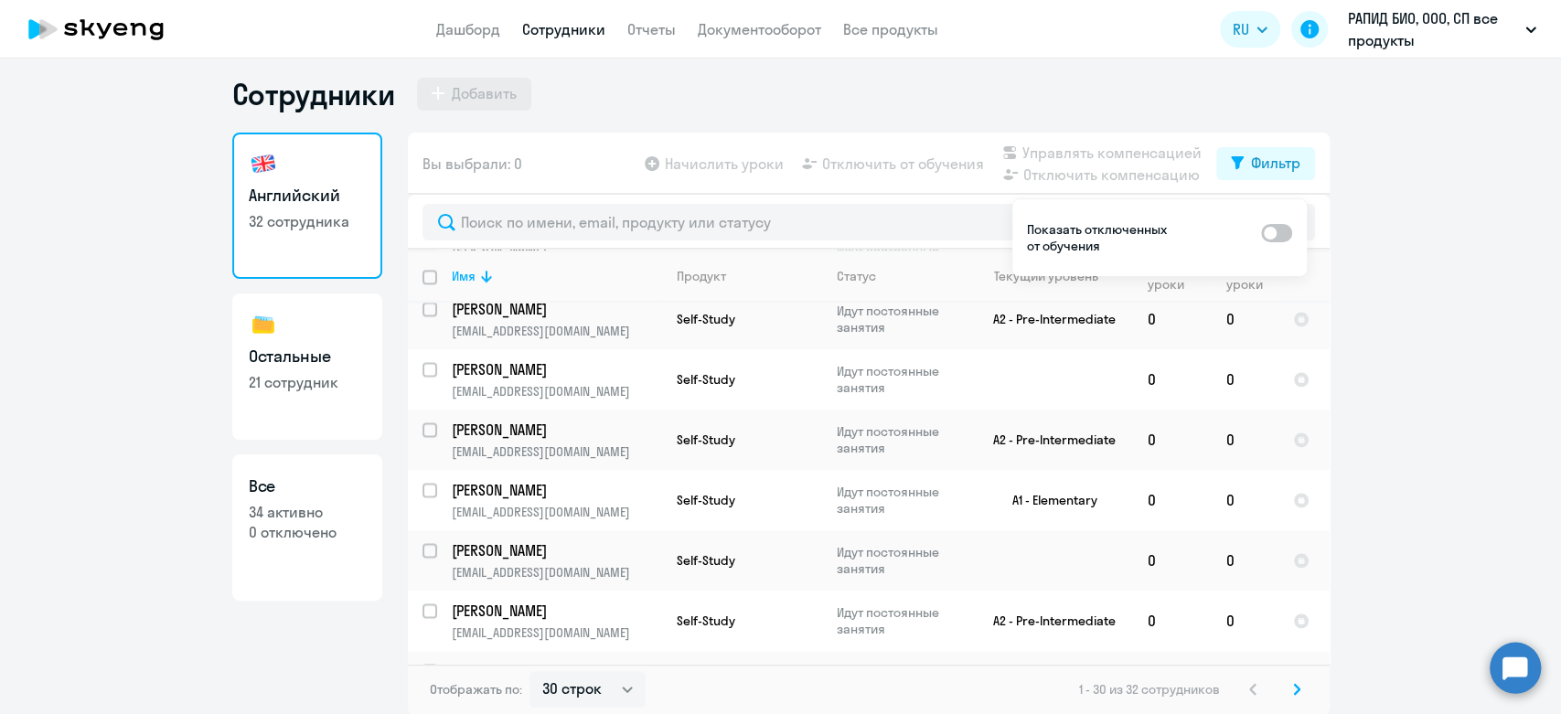
scroll to position [1962, 0]
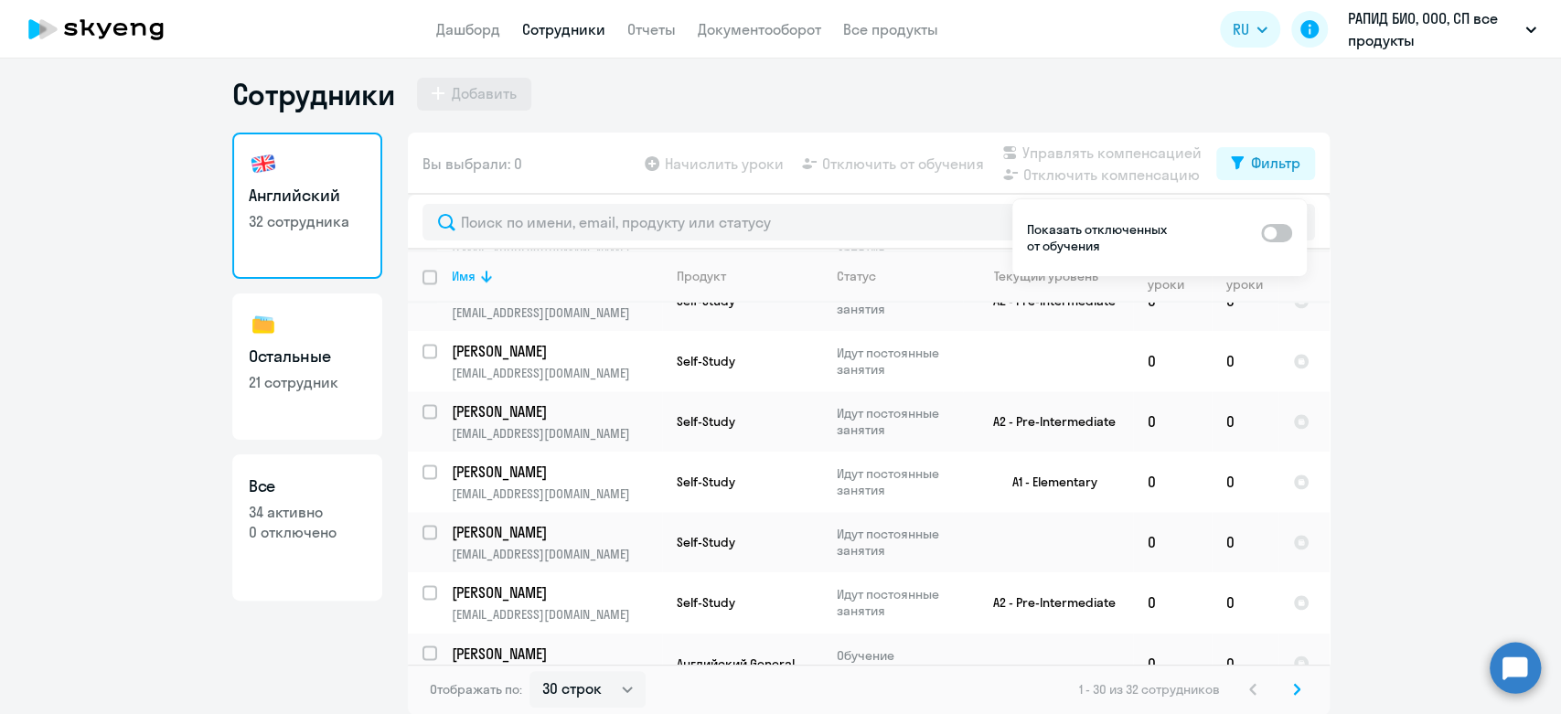
click at [1294, 693] on svg-icon at bounding box center [1297, 690] width 22 height 22
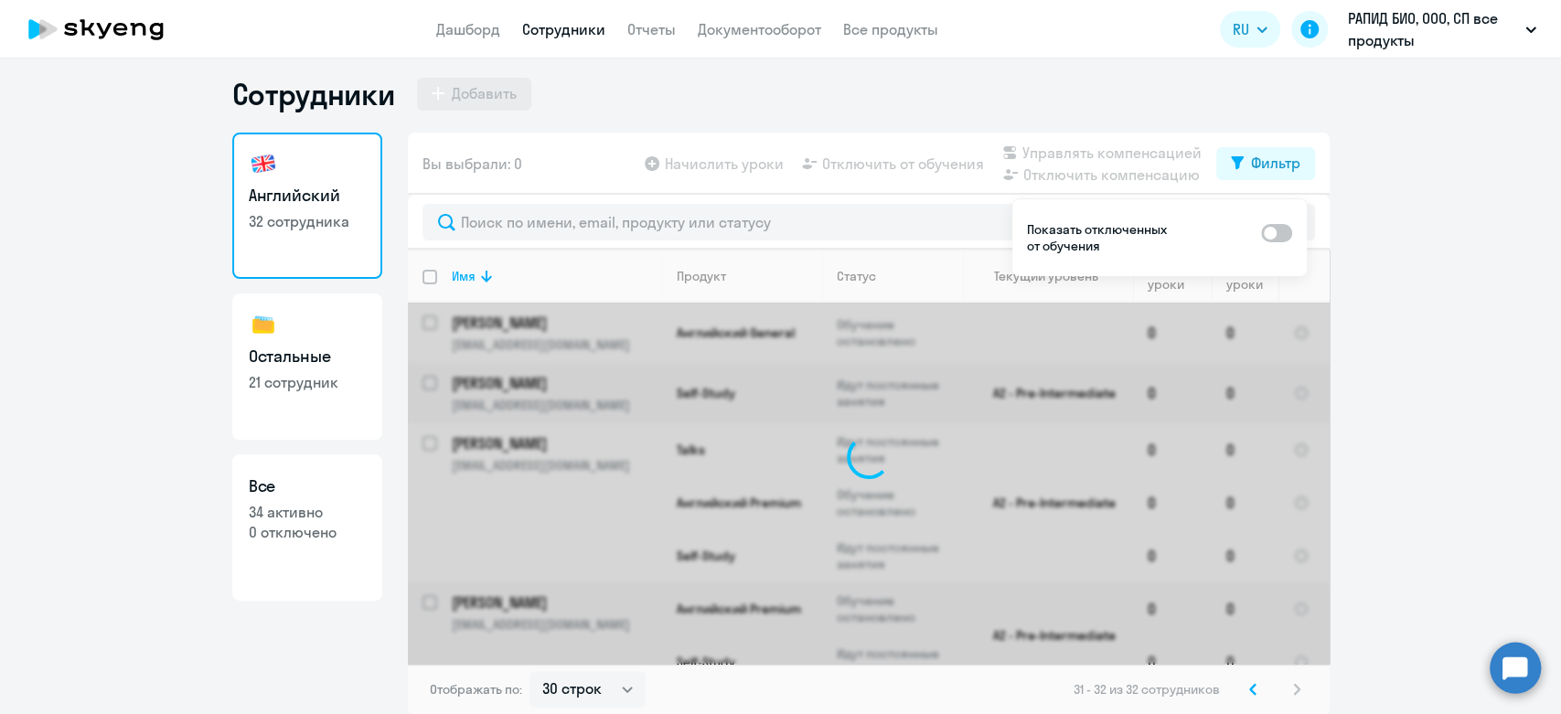
scroll to position [0, 0]
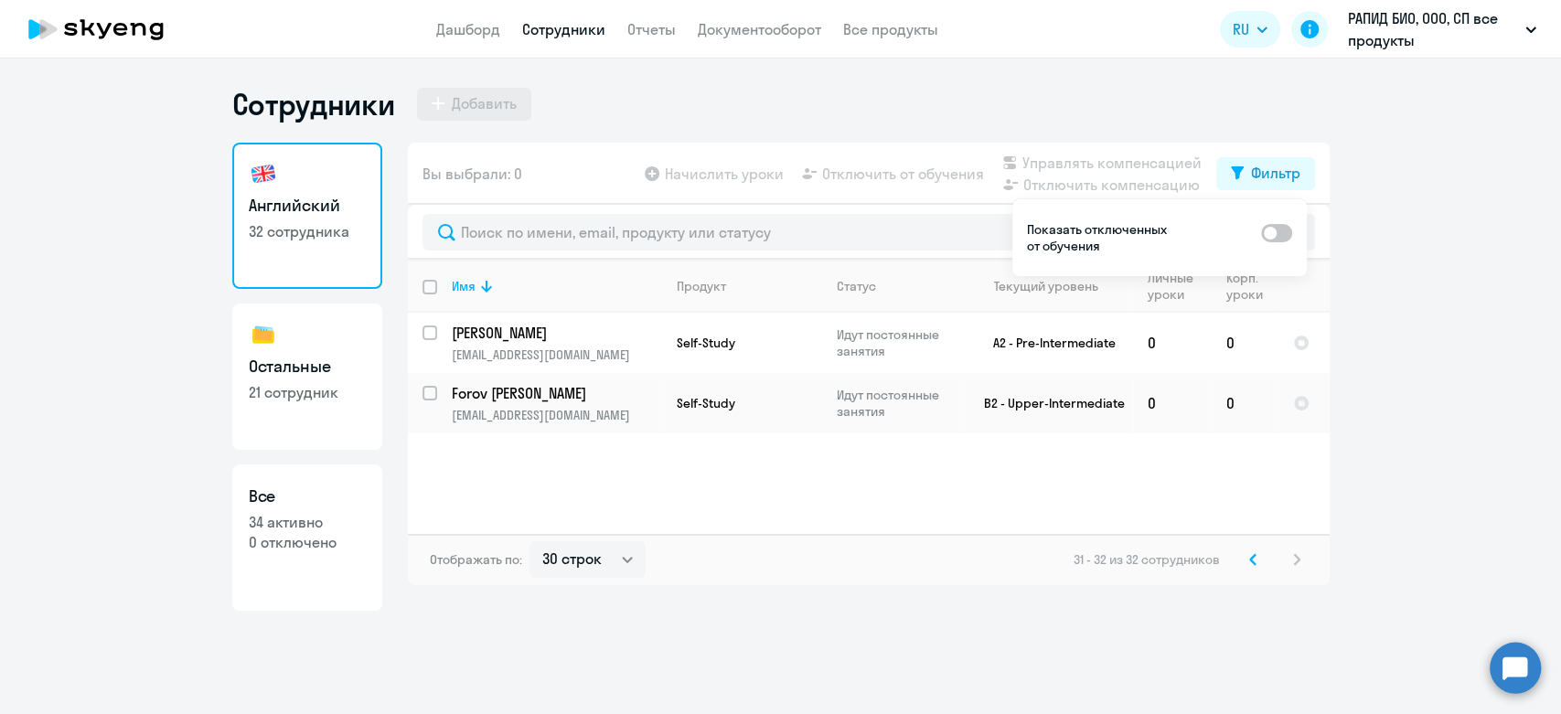
click at [308, 387] on p "21 сотрудник" at bounding box center [307, 392] width 117 height 20
select select "30"
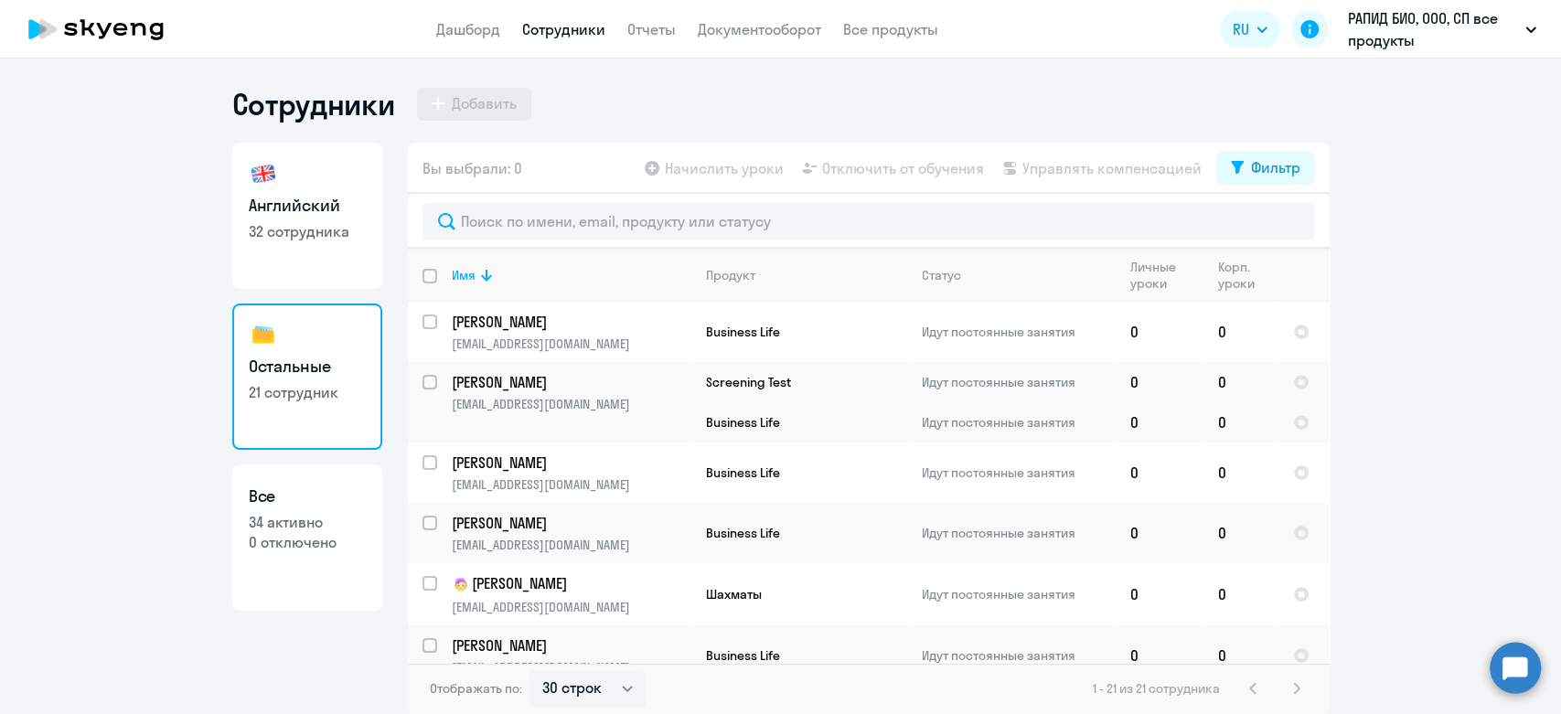
click at [320, 582] on link "Все 34 активно 0 отключено" at bounding box center [307, 538] width 150 height 146
select select "30"
